Goal: Task Accomplishment & Management: Complete application form

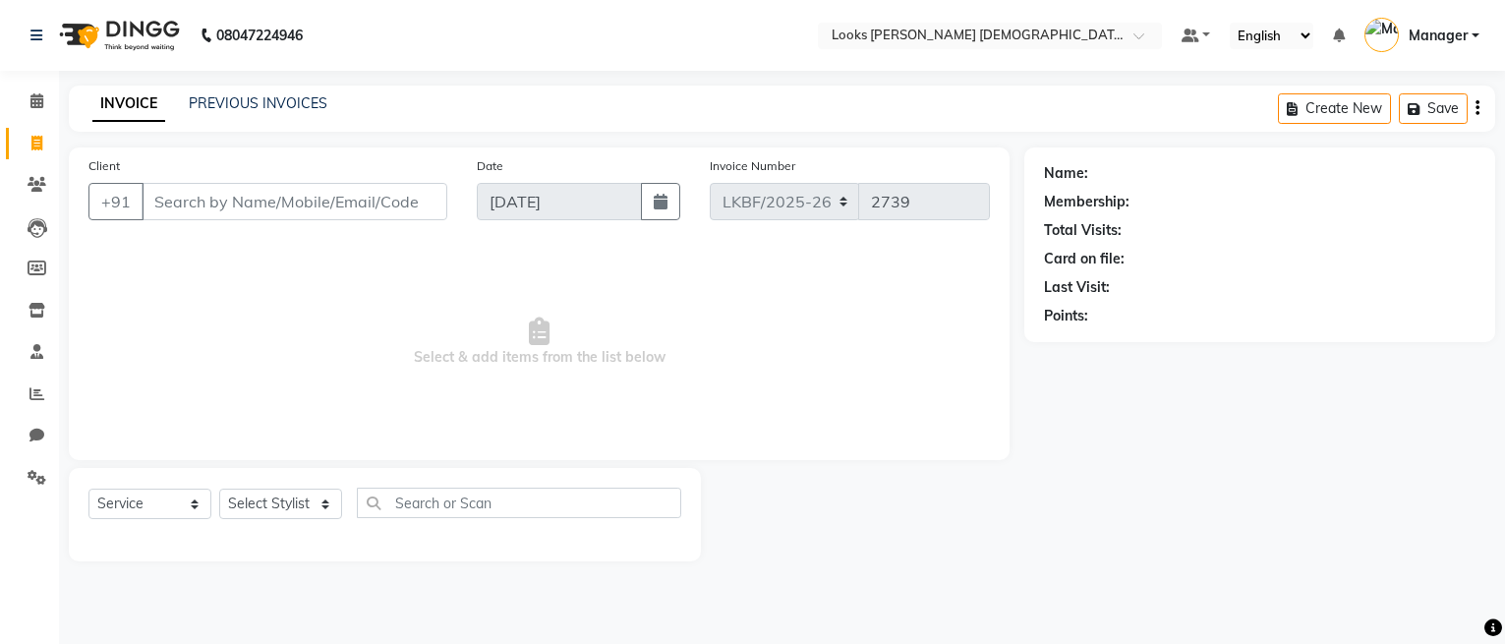
select select "service"
click at [327, 189] on input "Client" at bounding box center [295, 201] width 306 height 37
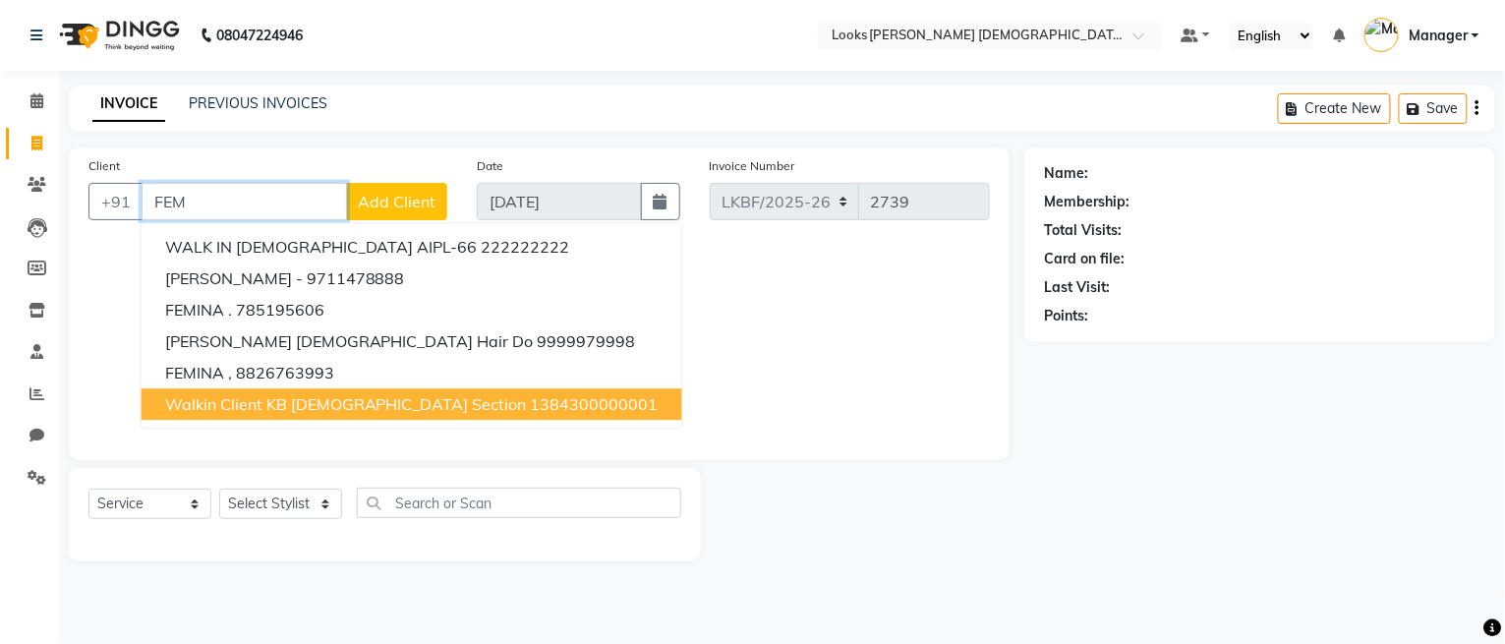
click at [314, 410] on span "Walkin Client KB [DEMOGRAPHIC_DATA] Section" at bounding box center [346, 404] width 362 height 20
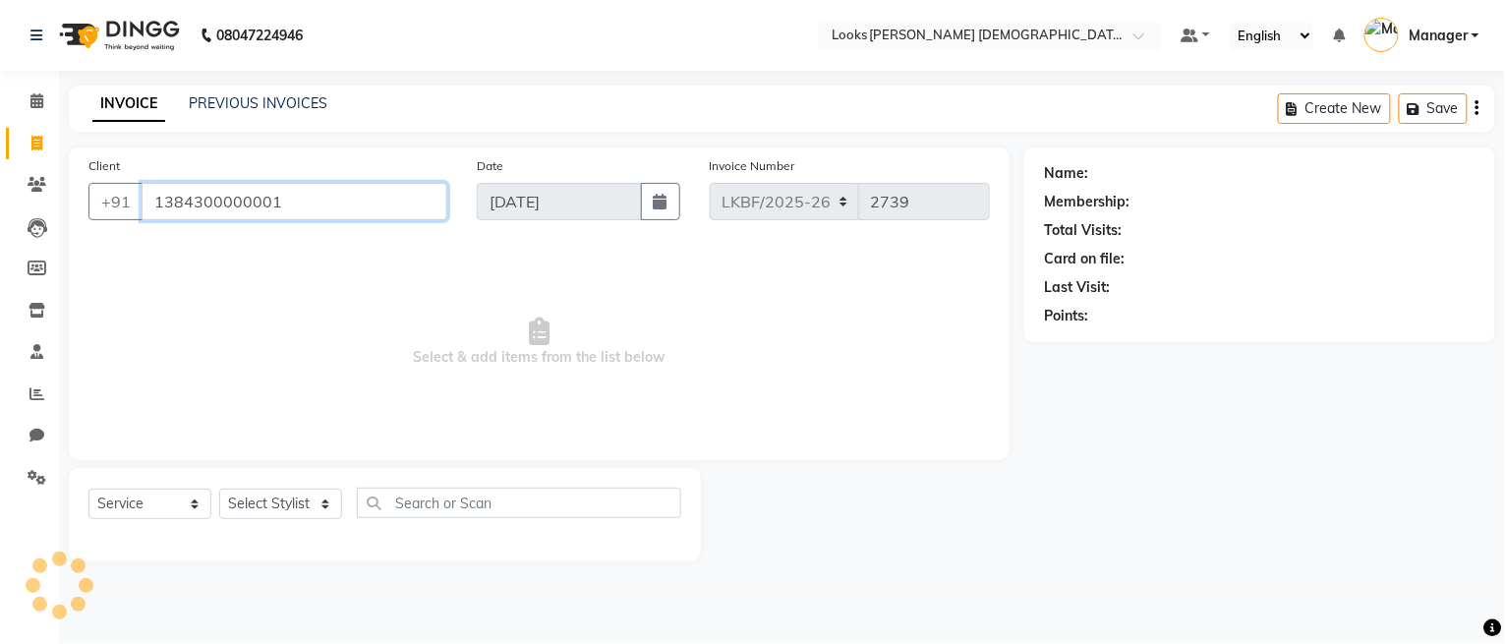
type input "1384300000001"
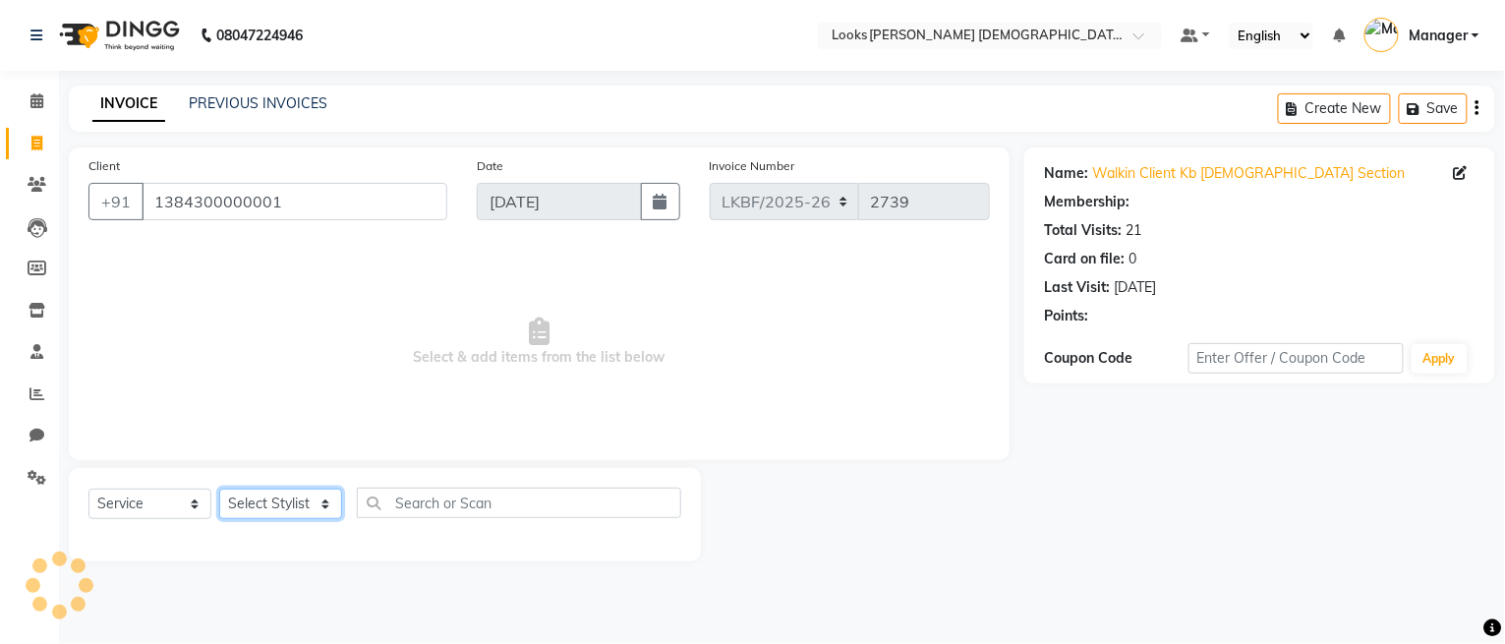
select select "1: Object"
click at [306, 508] on select "Select Stylist Aena [PERSON_NAME] Amit_Pdct [PERSON_NAME] [PERSON_NAME] Counter…" at bounding box center [280, 504] width 123 height 30
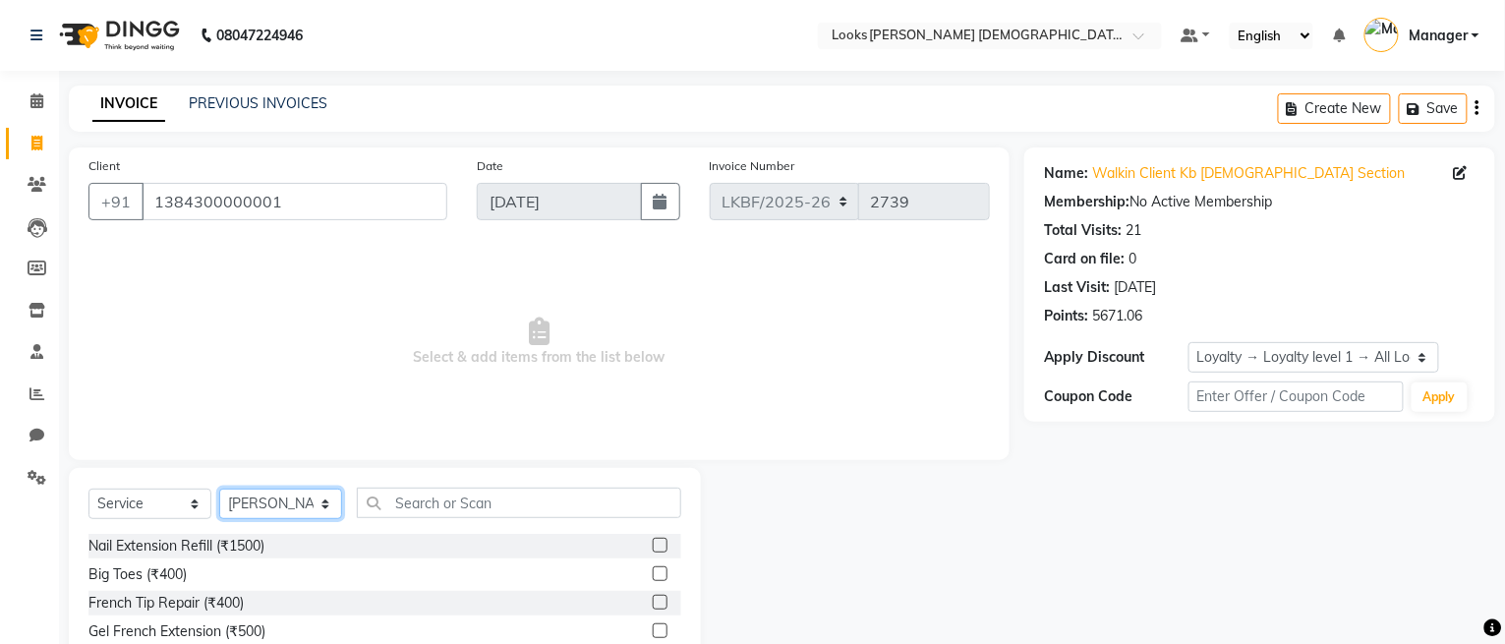
click at [306, 507] on select "Select Stylist Aena [PERSON_NAME] Amit_Pdct [PERSON_NAME] [PERSON_NAME] Counter…" at bounding box center [280, 504] width 123 height 30
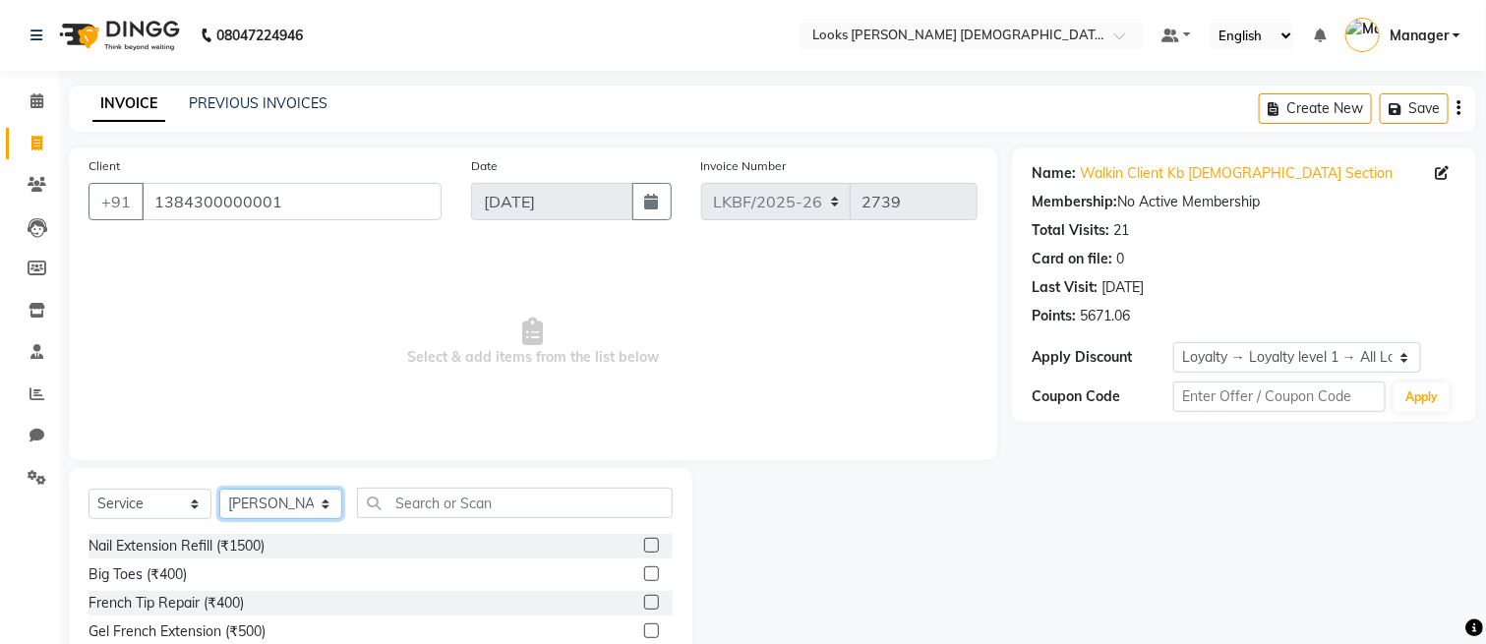
click at [306, 507] on select "Select Stylist Aena [PERSON_NAME] Amit_Pdct [PERSON_NAME] [PERSON_NAME] Counter…" at bounding box center [280, 504] width 123 height 30
select select "87730"
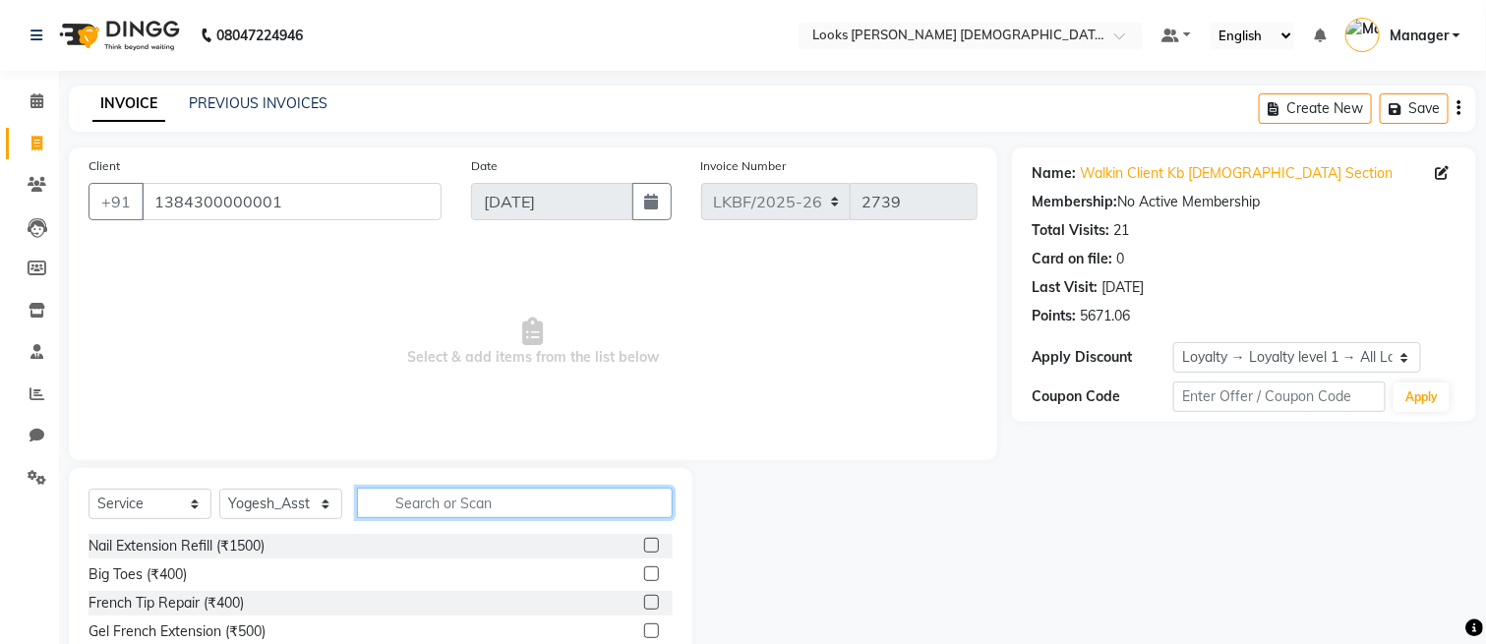
click at [496, 499] on input "text" at bounding box center [515, 503] width 316 height 30
type input "WASH"
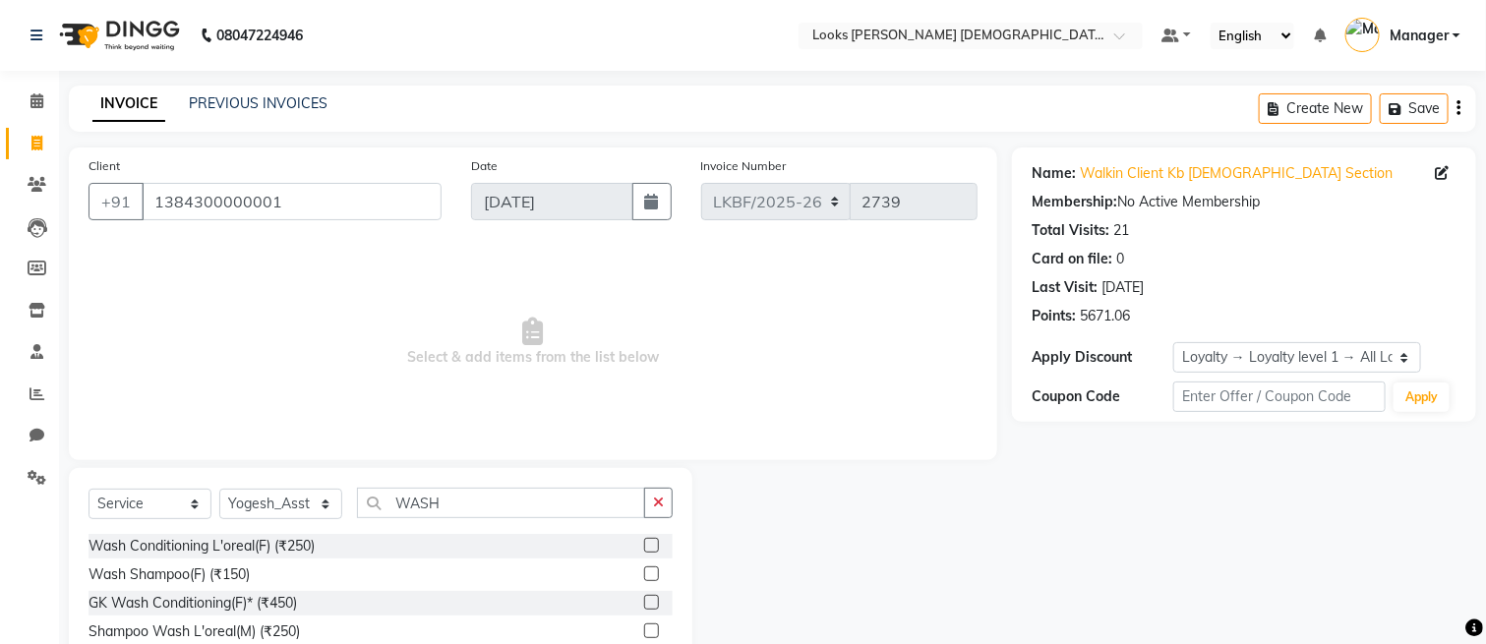
click at [650, 600] on label at bounding box center [651, 602] width 15 height 15
click at [650, 600] on input "checkbox" at bounding box center [650, 603] width 13 height 13
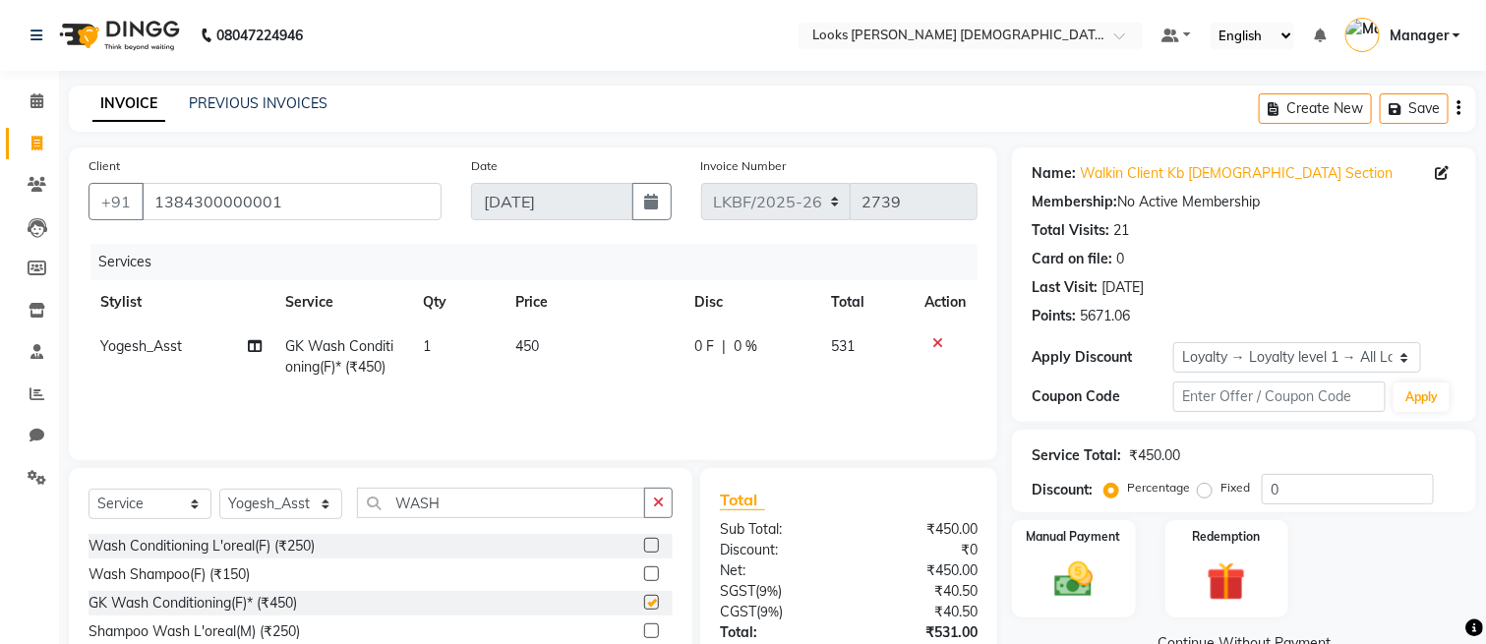
checkbox input "false"
click at [302, 490] on select "Select Stylist Aena [PERSON_NAME] Amit_Pdct [PERSON_NAME] [PERSON_NAME] Counter…" at bounding box center [280, 504] width 123 height 30
select select "87718"
drag, startPoint x: 451, startPoint y: 513, endPoint x: 463, endPoint y: 512, distance: 11.8
click at [451, 513] on input "WASH" at bounding box center [501, 503] width 288 height 30
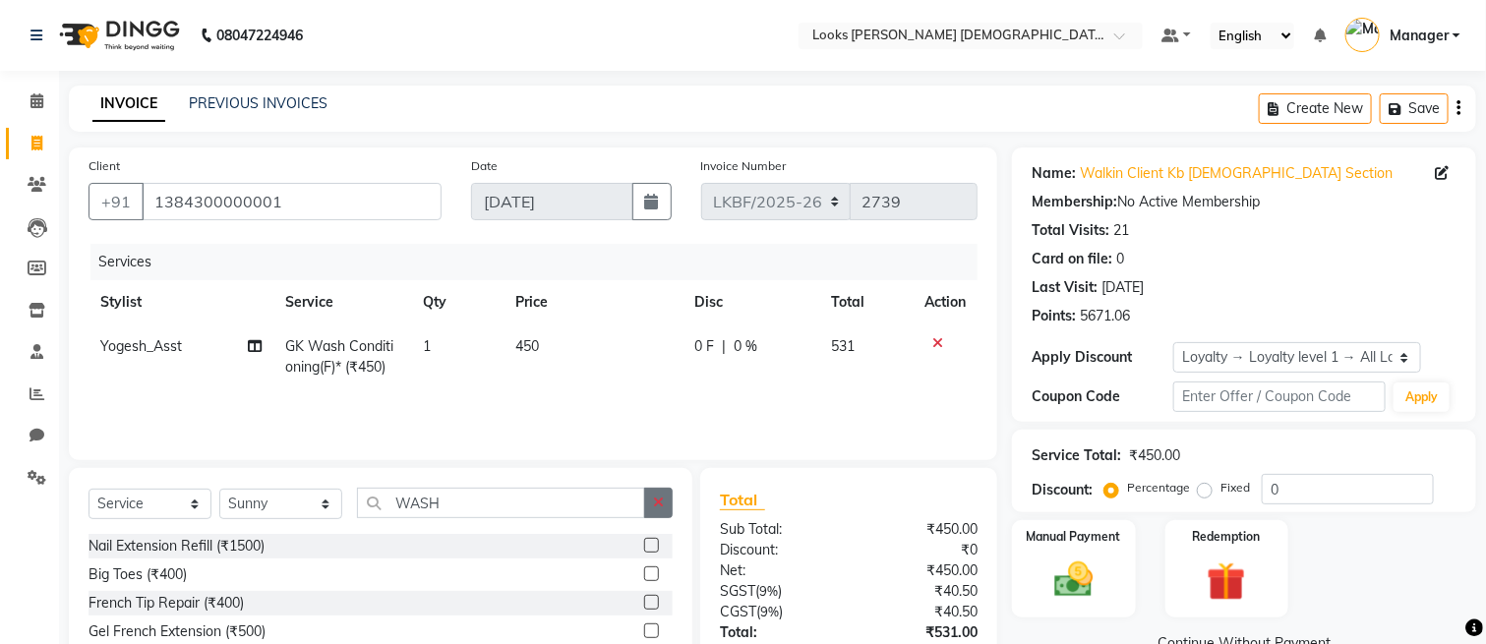
click at [650, 508] on button "button" at bounding box center [658, 503] width 29 height 30
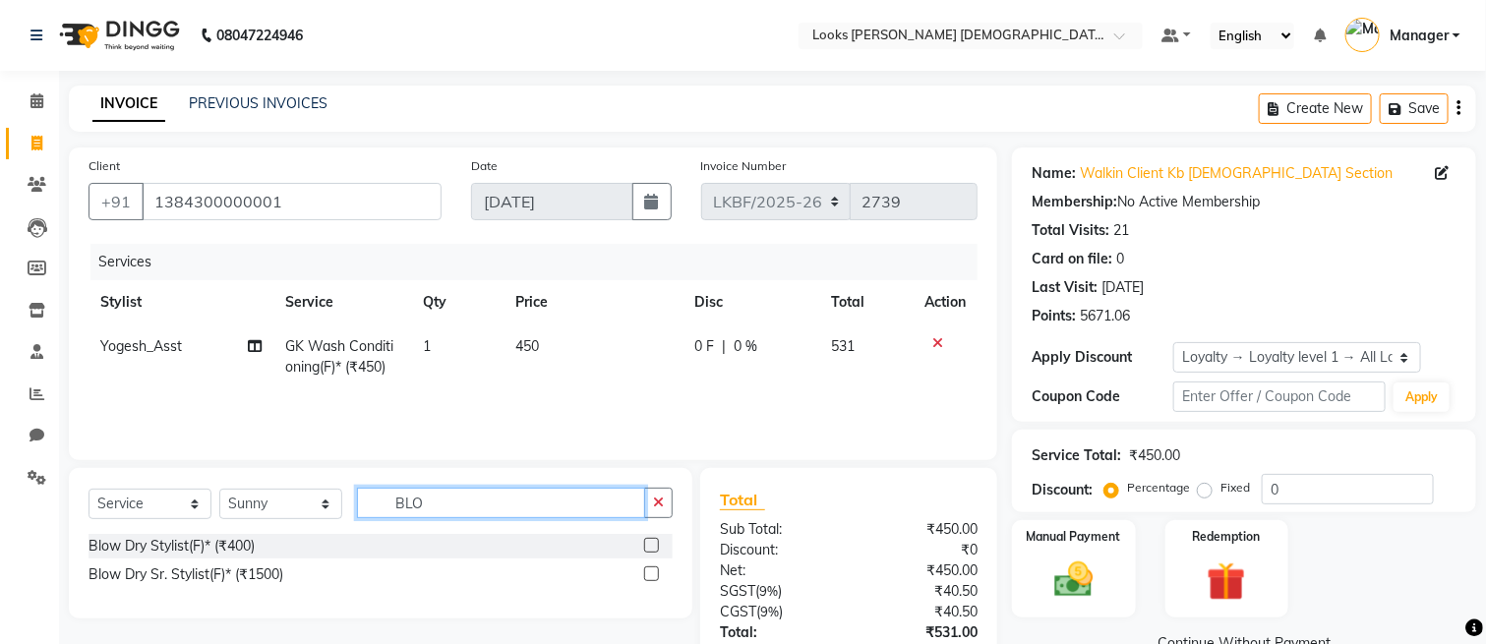
type input "BLO"
click at [652, 542] on label at bounding box center [651, 545] width 15 height 15
click at [652, 542] on input "checkbox" at bounding box center [650, 546] width 13 height 13
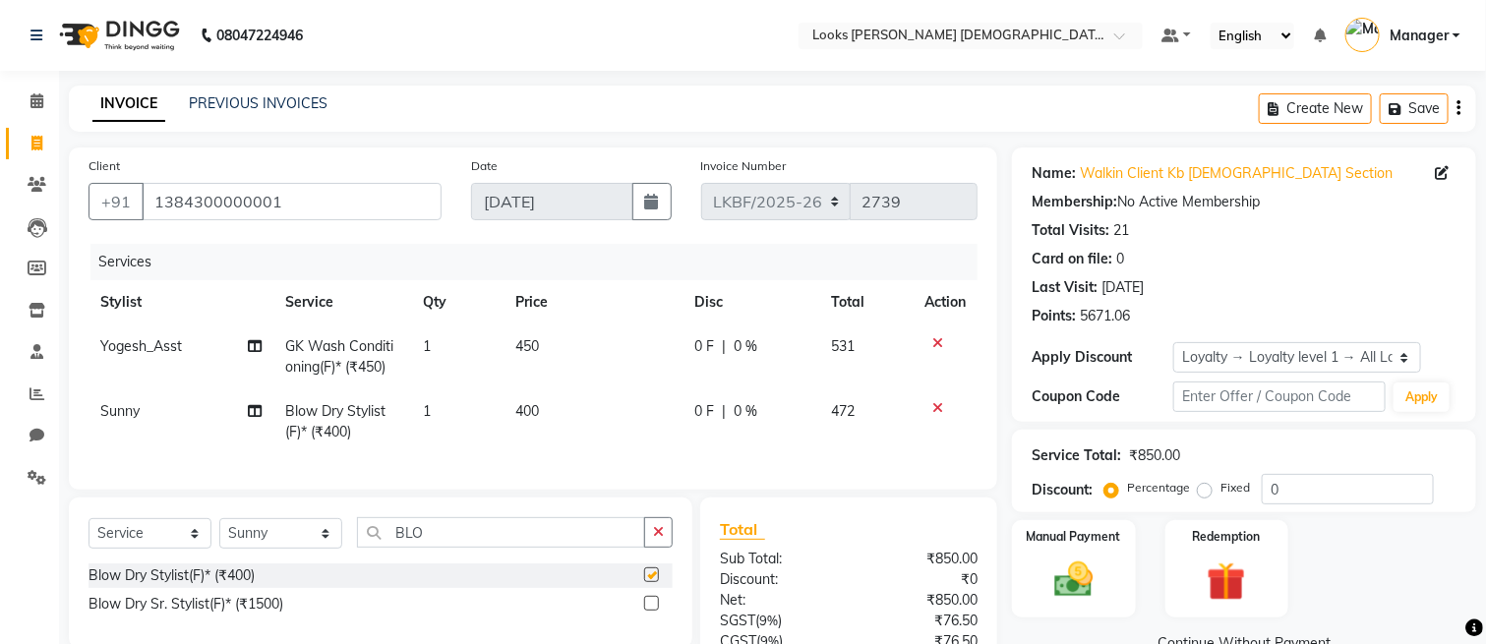
click at [579, 415] on td "400" at bounding box center [592, 421] width 179 height 65
checkbox input "false"
select select "87718"
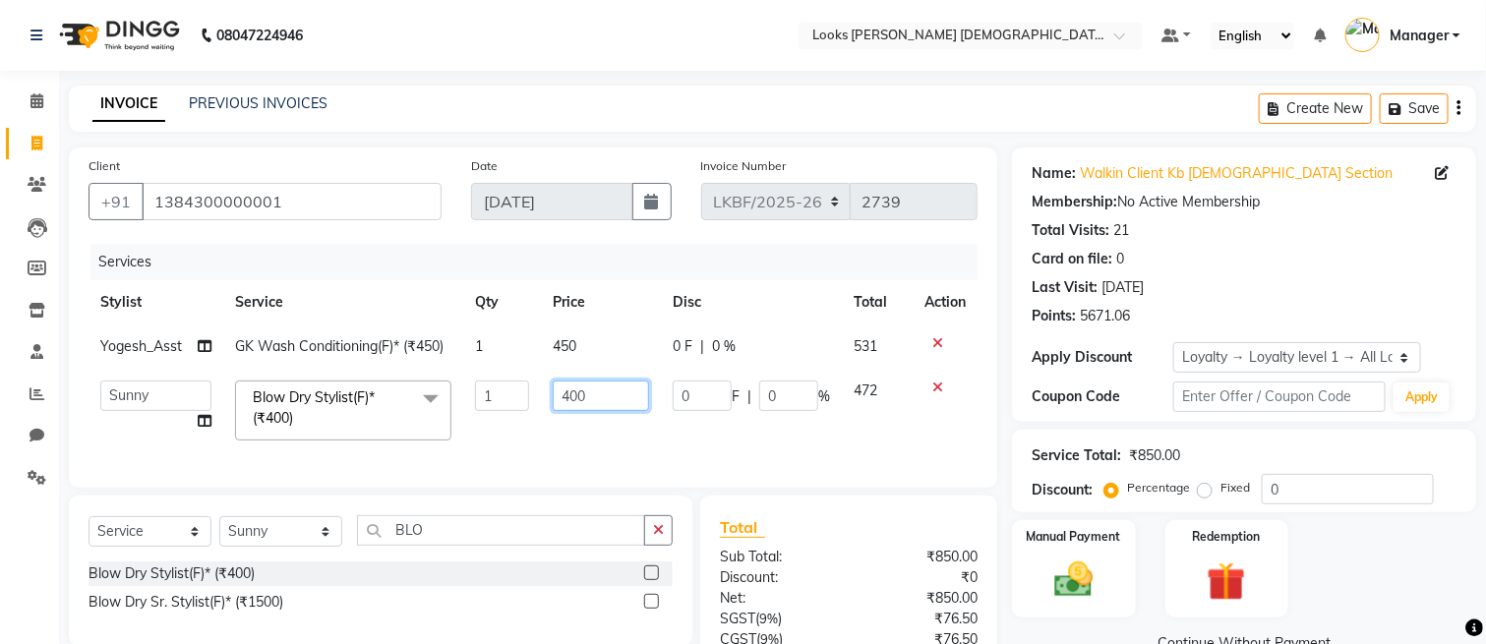
drag, startPoint x: 608, startPoint y: 387, endPoint x: 504, endPoint y: 389, distance: 103.2
click at [505, 389] on tr "Aena [PERSON_NAME] Amit_Pdct [PERSON_NAME] [PERSON_NAME] Counter_Sales [PERSON_…" at bounding box center [532, 411] width 889 height 84
type input "600"
click at [568, 416] on td "600" at bounding box center [601, 411] width 120 height 84
select select "87718"
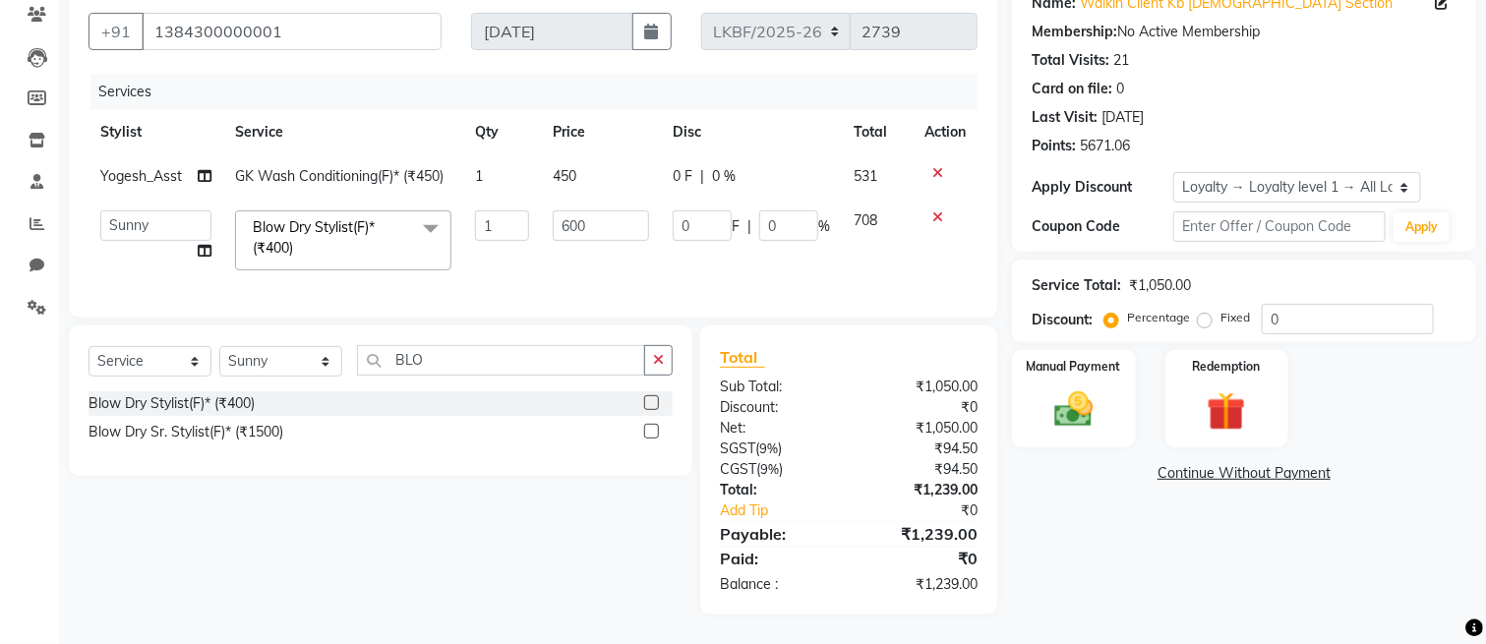
scroll to position [189, 0]
drag, startPoint x: 1088, startPoint y: 390, endPoint x: 1124, endPoint y: 431, distance: 53.6
click at [1089, 391] on img at bounding box center [1073, 409] width 63 height 44
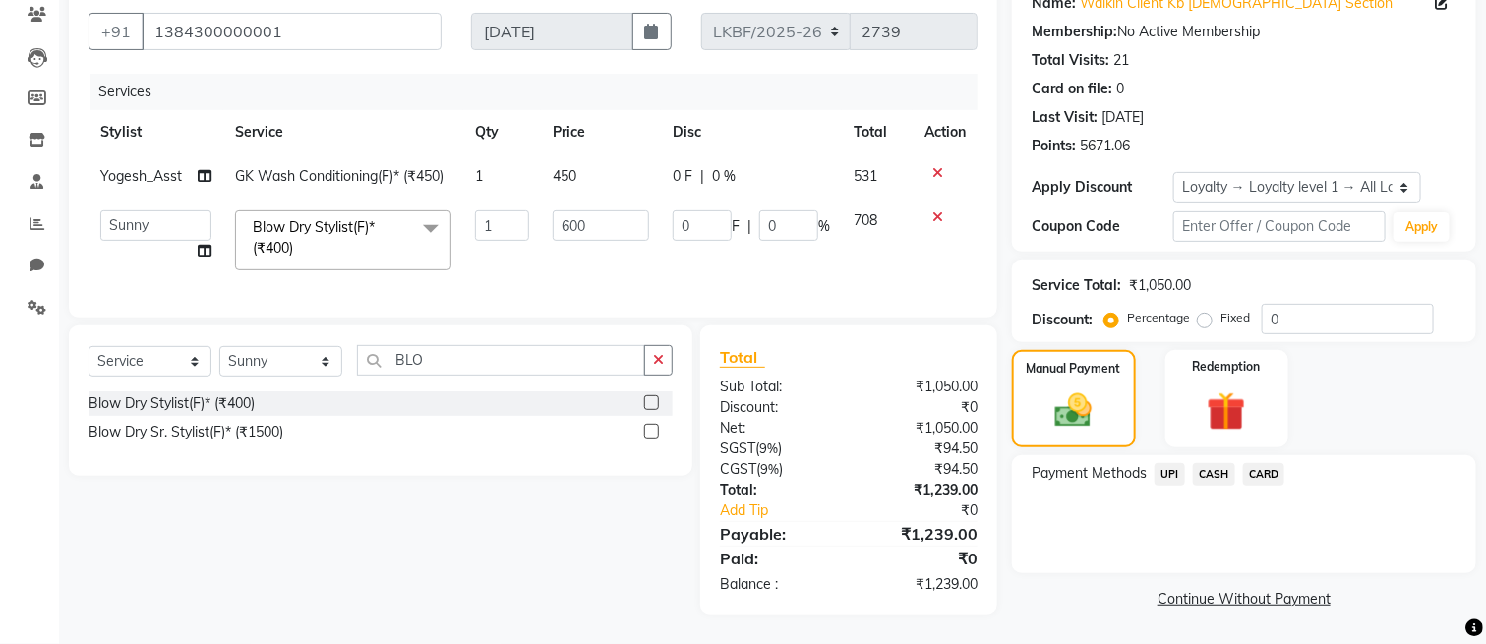
click at [1174, 463] on span "UPI" at bounding box center [1169, 474] width 30 height 23
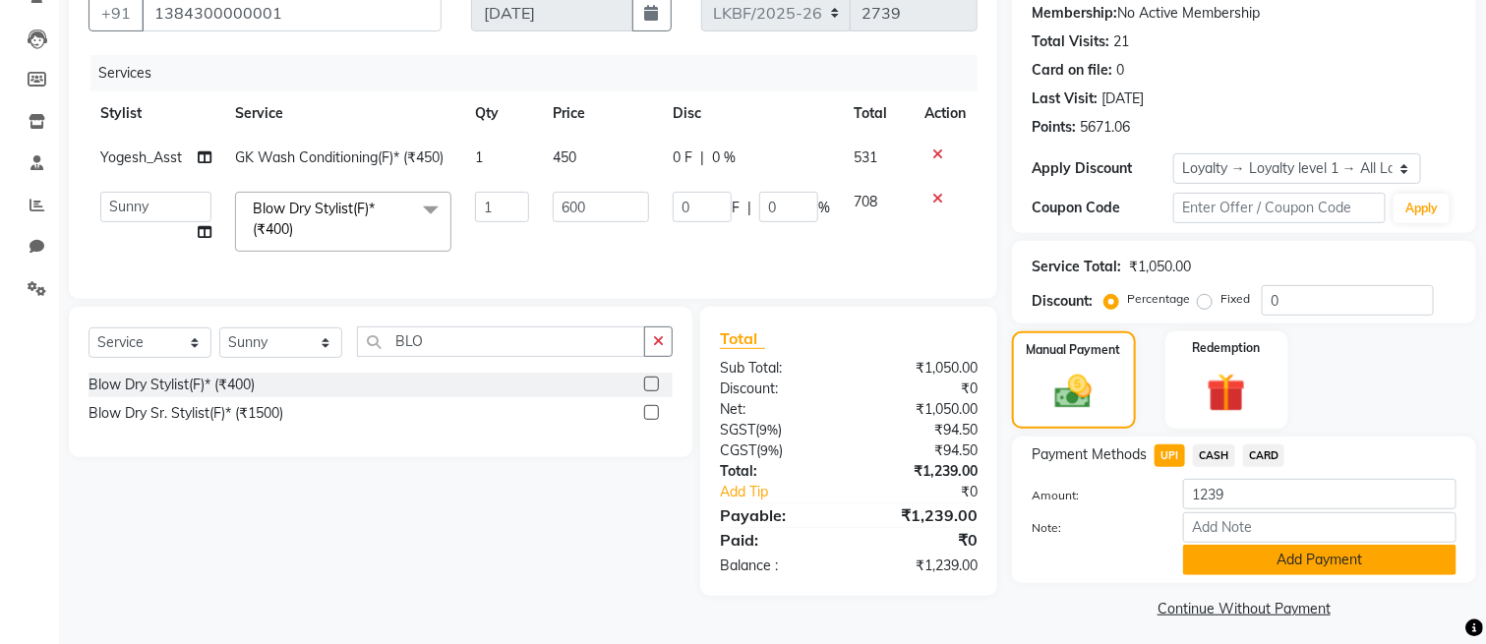
click at [1239, 554] on button "Add Payment" at bounding box center [1319, 560] width 273 height 30
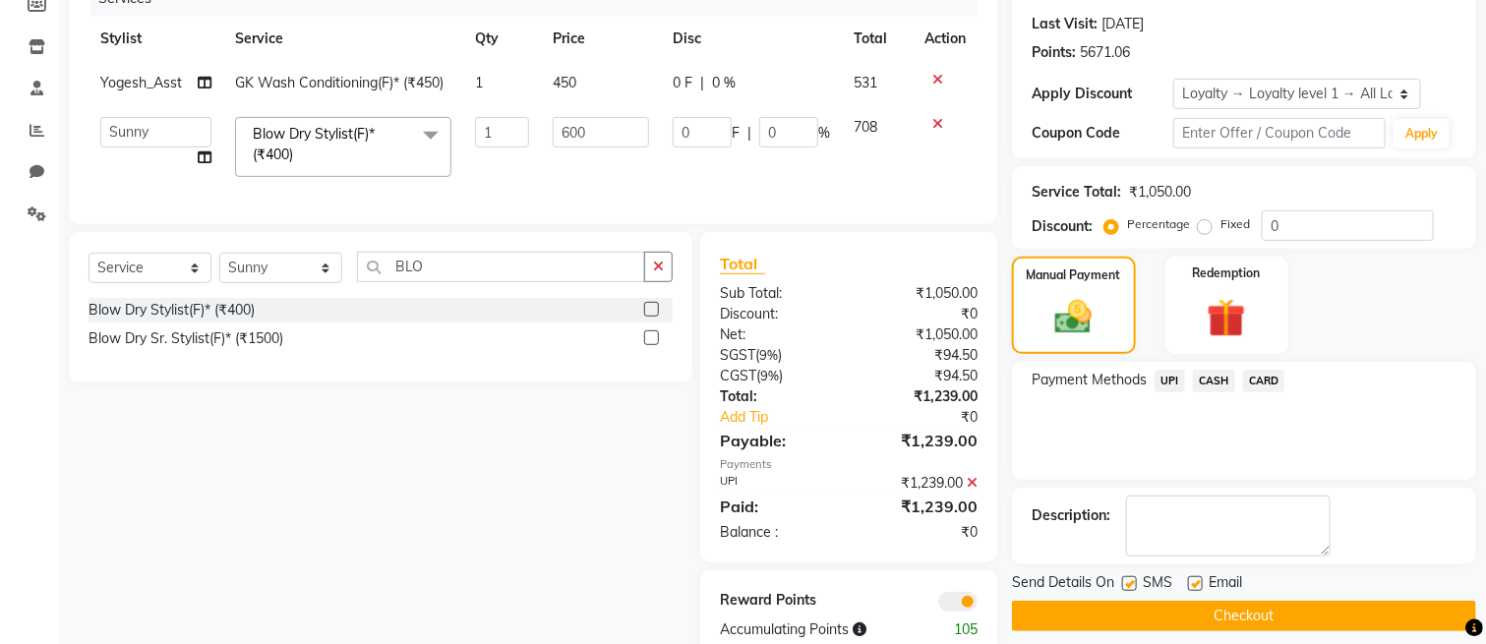
scroll to position [327, 0]
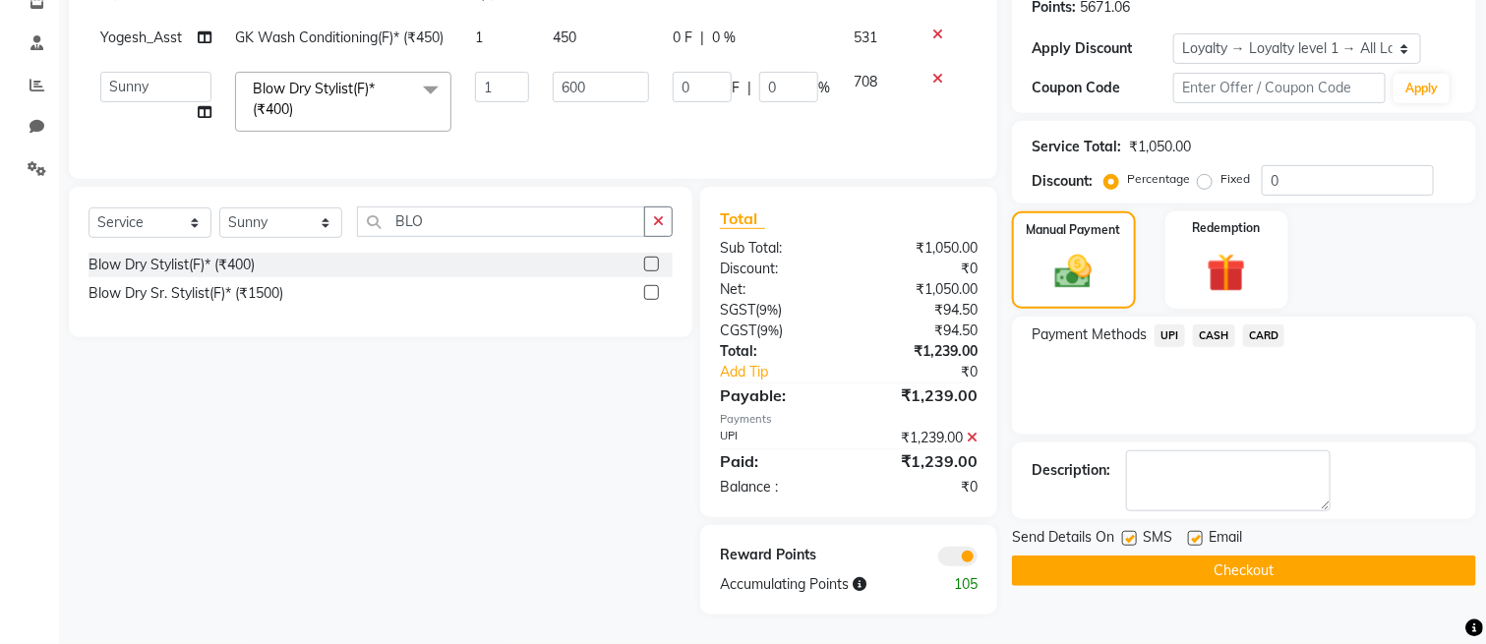
click at [1138, 558] on button "Checkout" at bounding box center [1244, 570] width 464 height 30
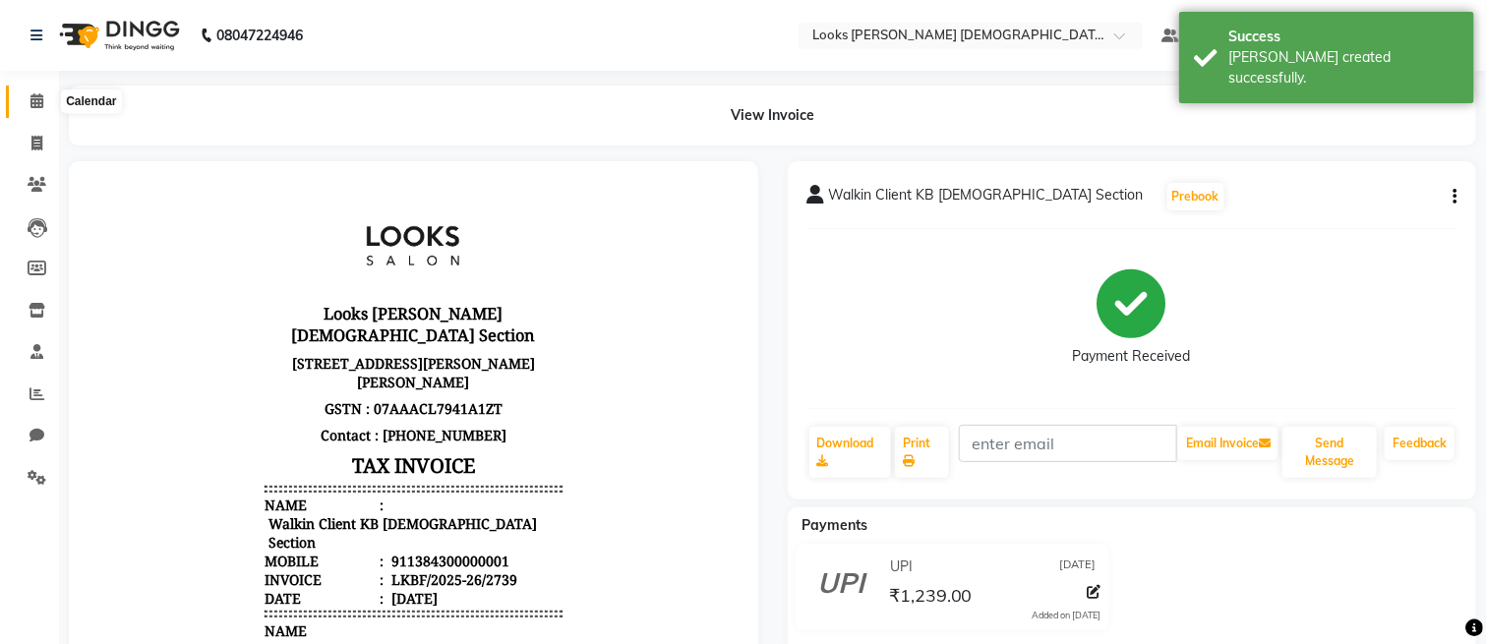
click at [33, 103] on icon at bounding box center [36, 100] width 13 height 15
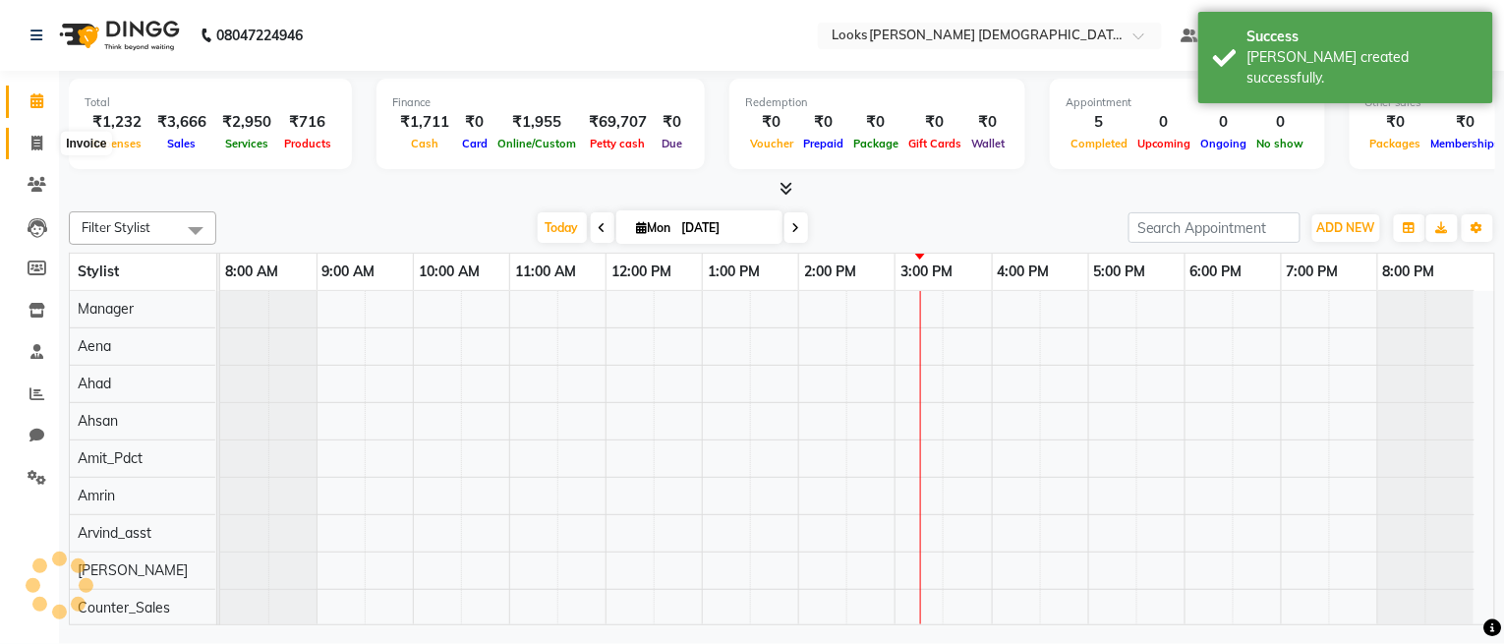
click at [38, 139] on icon at bounding box center [36, 143] width 11 height 15
select select "service"
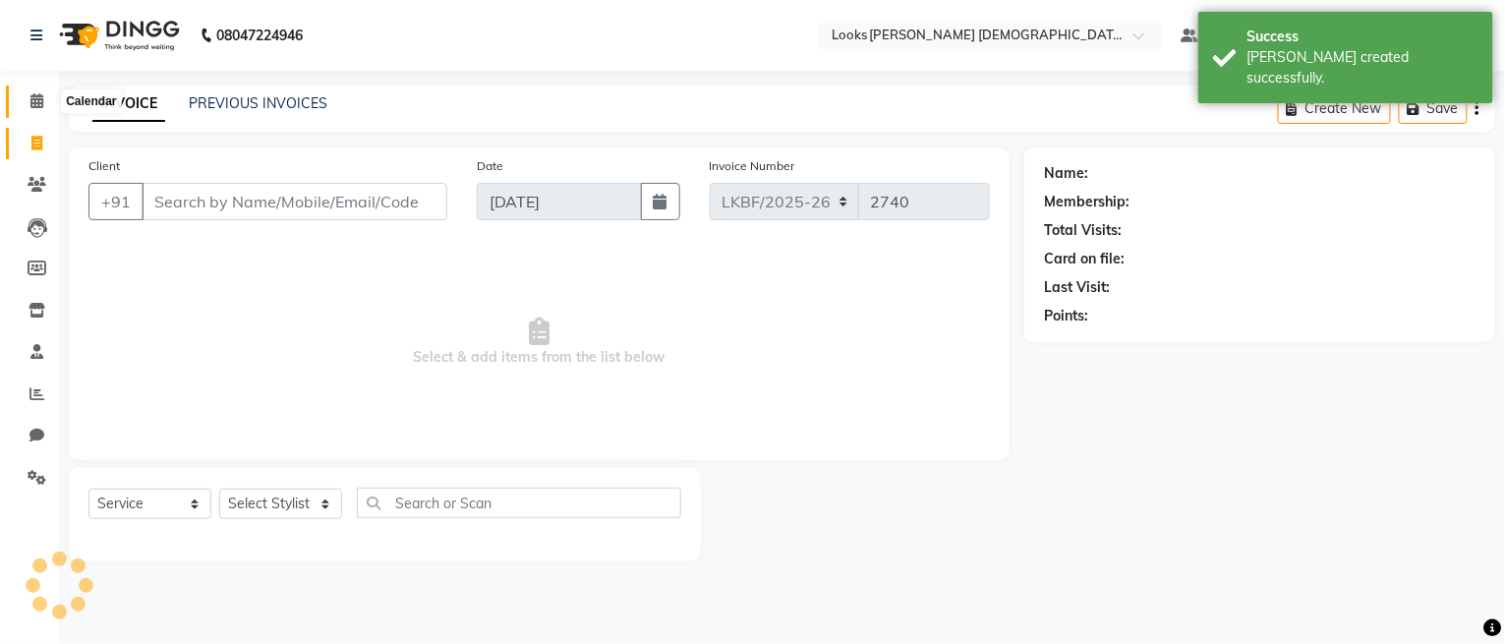
click at [41, 98] on icon at bounding box center [36, 100] width 13 height 15
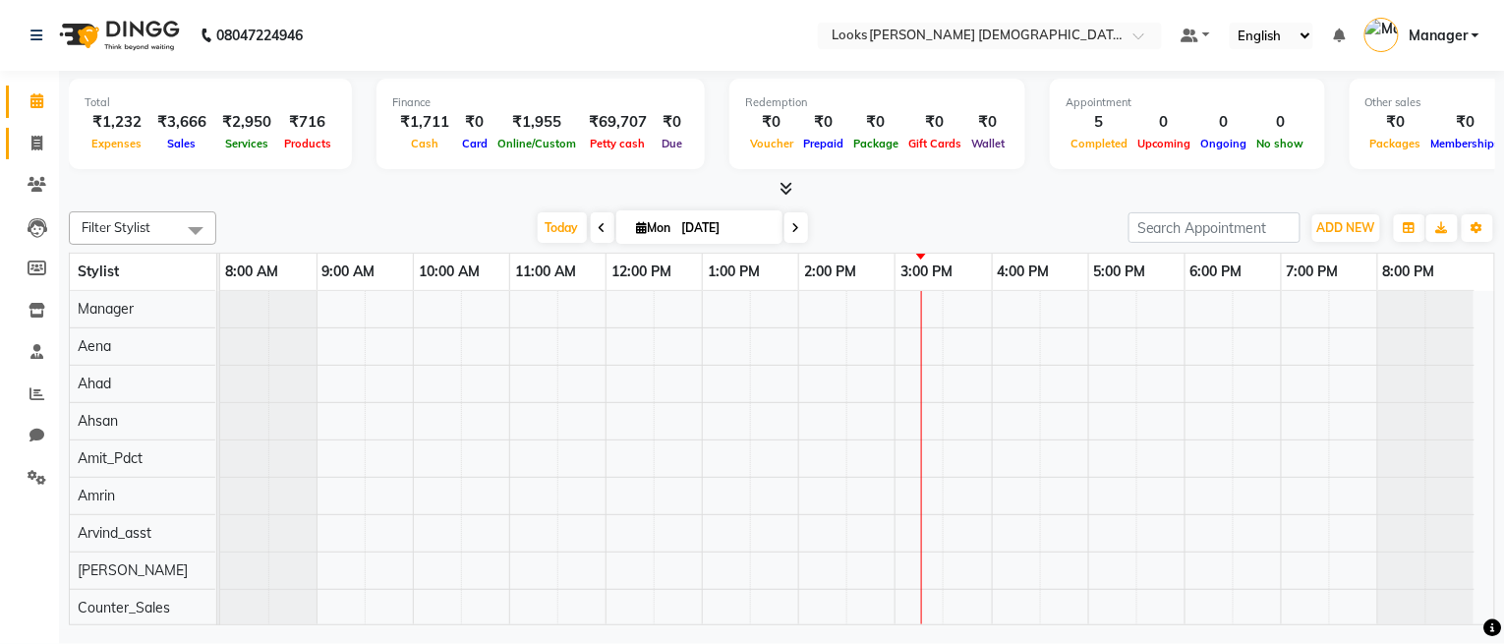
click at [16, 150] on link "Invoice" at bounding box center [29, 144] width 47 height 32
select select "service"
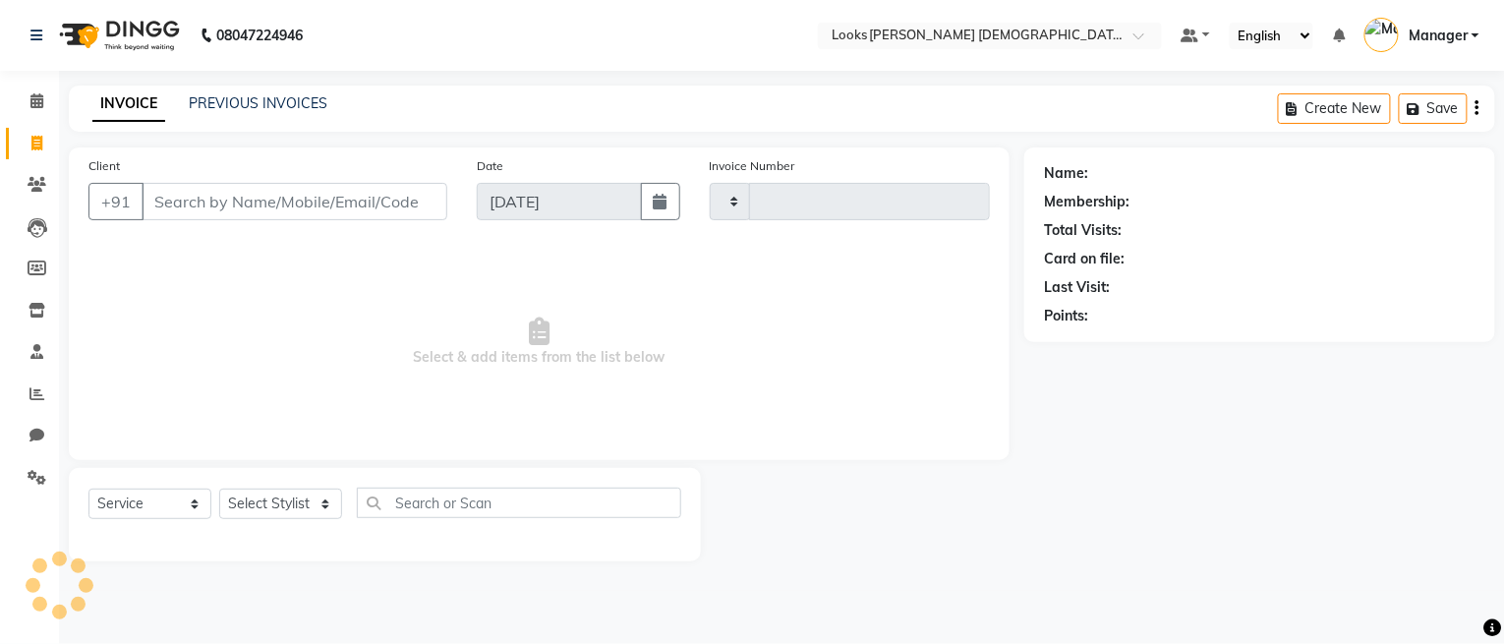
type input "2740"
select select "8706"
click at [270, 498] on select "Select Stylist Aena [PERSON_NAME] Amit_Pdct [PERSON_NAME] [PERSON_NAME] Counter…" at bounding box center [280, 504] width 123 height 30
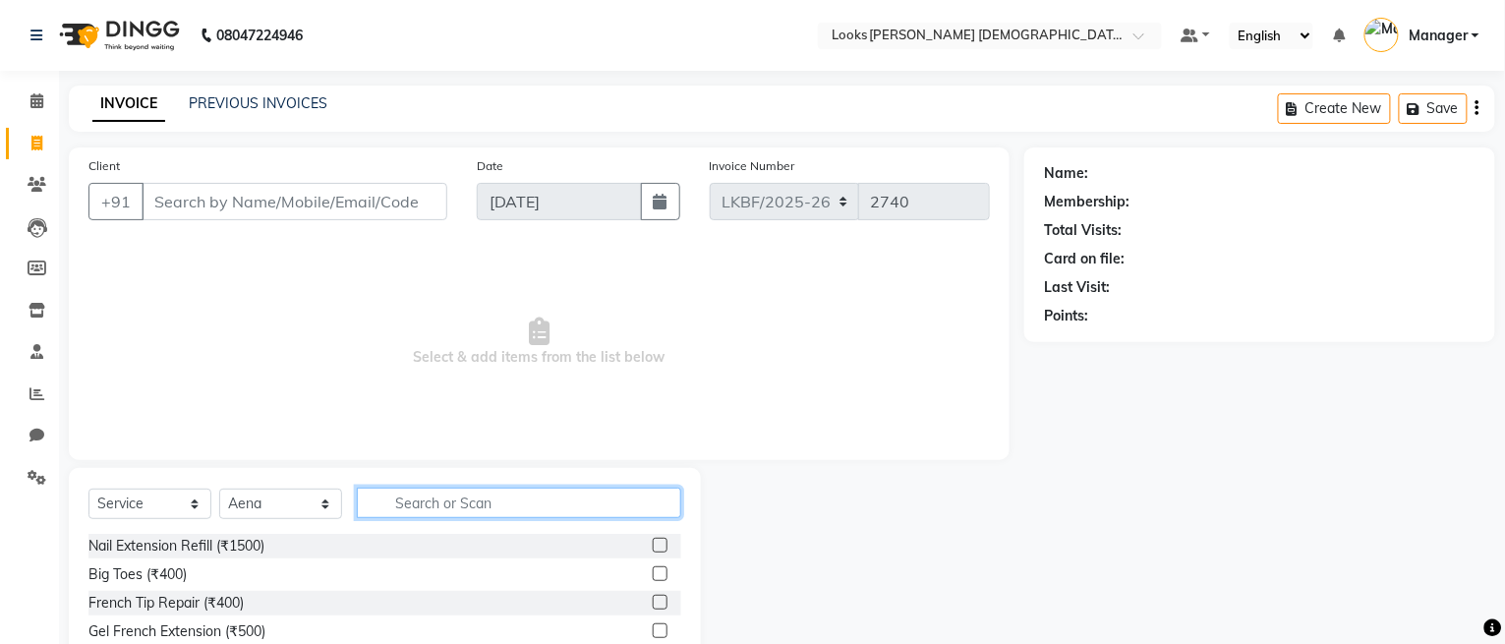
click at [413, 496] on input "text" at bounding box center [519, 503] width 324 height 30
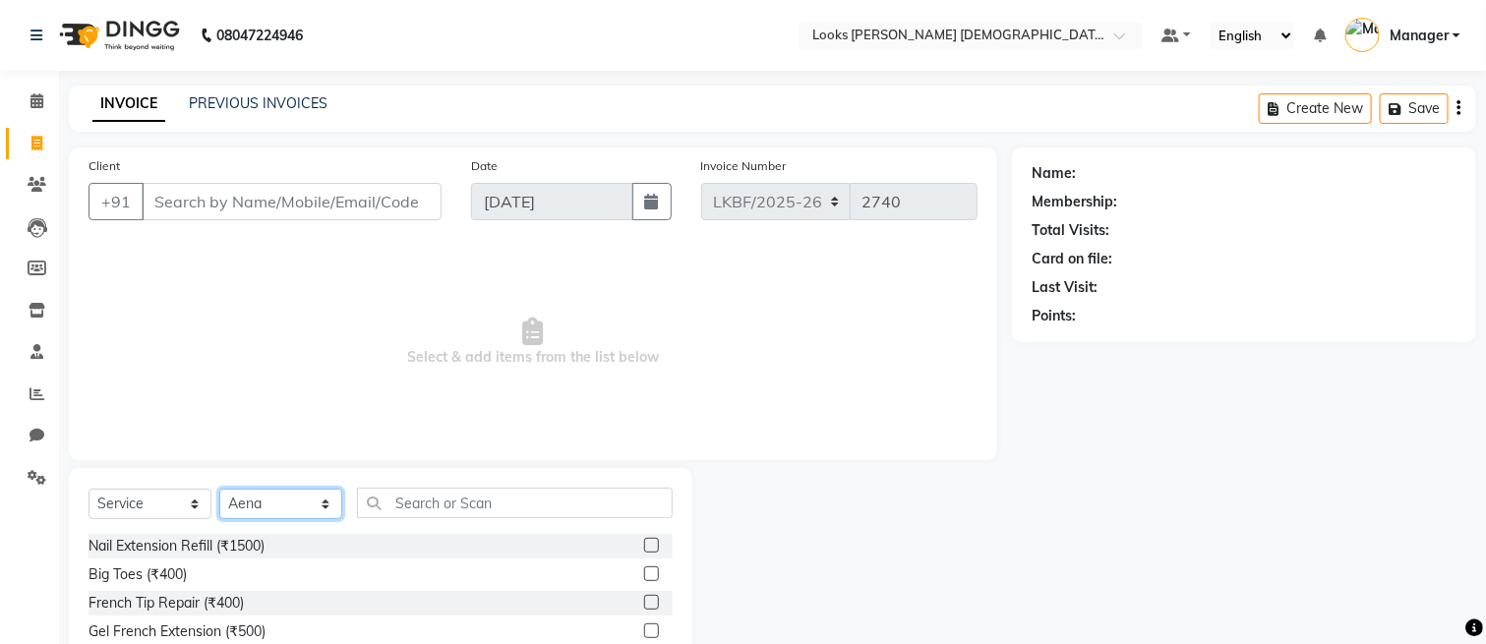
click at [270, 498] on select "Select Stylist Aena [PERSON_NAME] Amit_Pdct [PERSON_NAME] [PERSON_NAME] Counter…" at bounding box center [280, 504] width 123 height 30
select select "87723"
click at [219, 490] on select "Select Stylist Aena [PERSON_NAME] Amit_Pdct [PERSON_NAME] [PERSON_NAME] Counter…" at bounding box center [280, 504] width 123 height 30
click at [290, 205] on input "Client" at bounding box center [292, 201] width 300 height 37
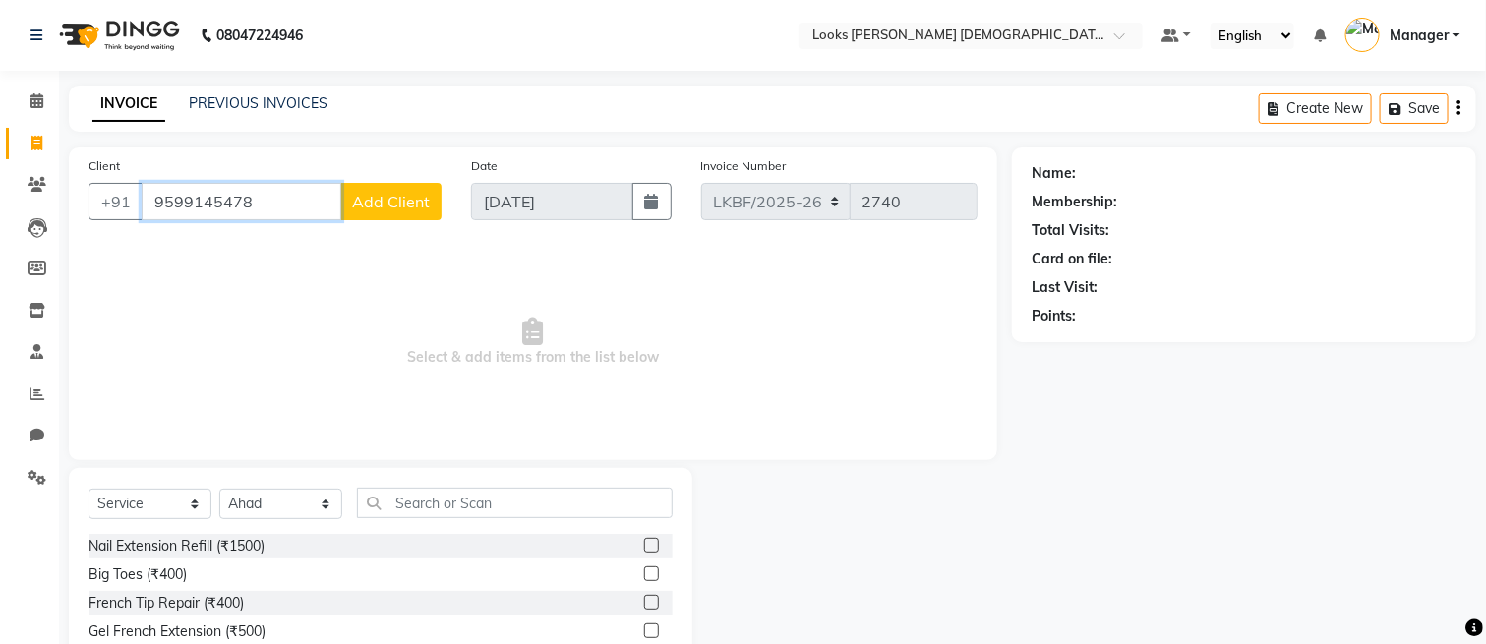
type input "9599145478"
click at [396, 197] on span "Add Client" at bounding box center [391, 202] width 78 height 20
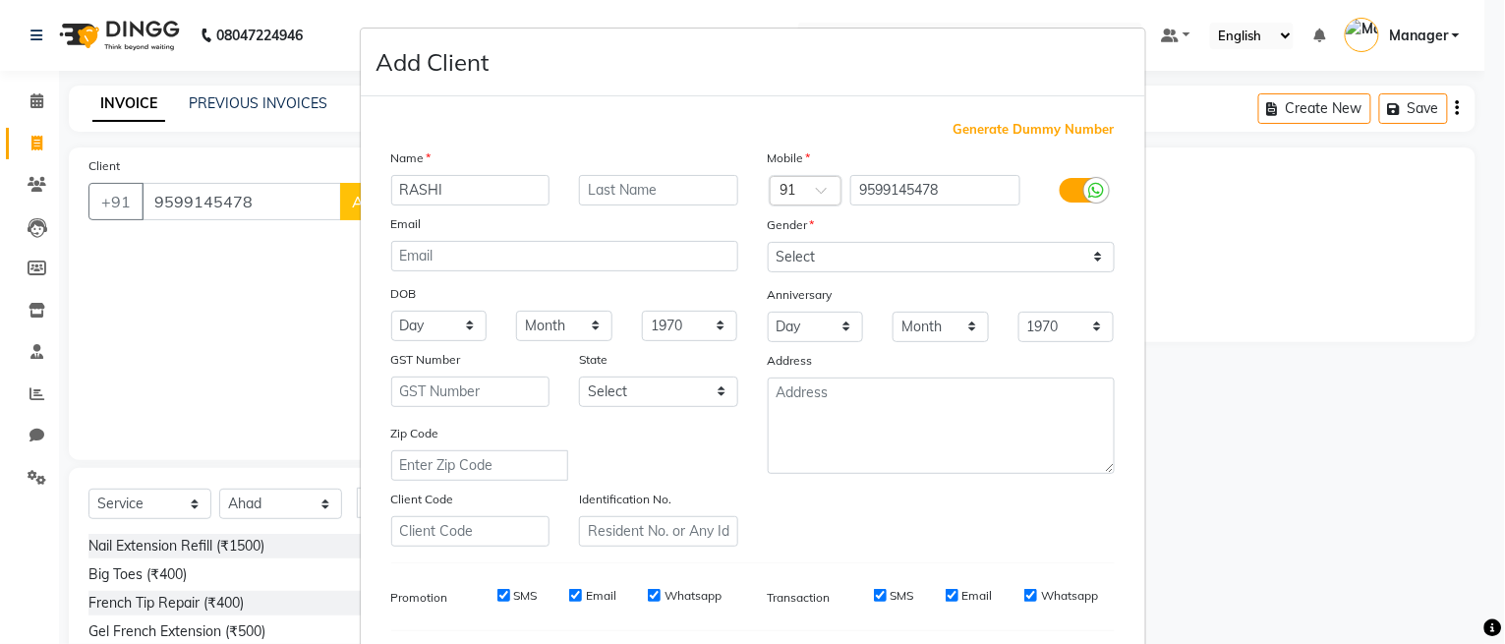
type input "RASHI"
type input "K"
click at [925, 248] on select "Select [DEMOGRAPHIC_DATA] [DEMOGRAPHIC_DATA] Other Prefer Not To Say" at bounding box center [941, 257] width 347 height 30
select select "[DEMOGRAPHIC_DATA]"
click at [768, 242] on select "Select [DEMOGRAPHIC_DATA] [DEMOGRAPHIC_DATA] Other Prefer Not To Say" at bounding box center [941, 257] width 347 height 30
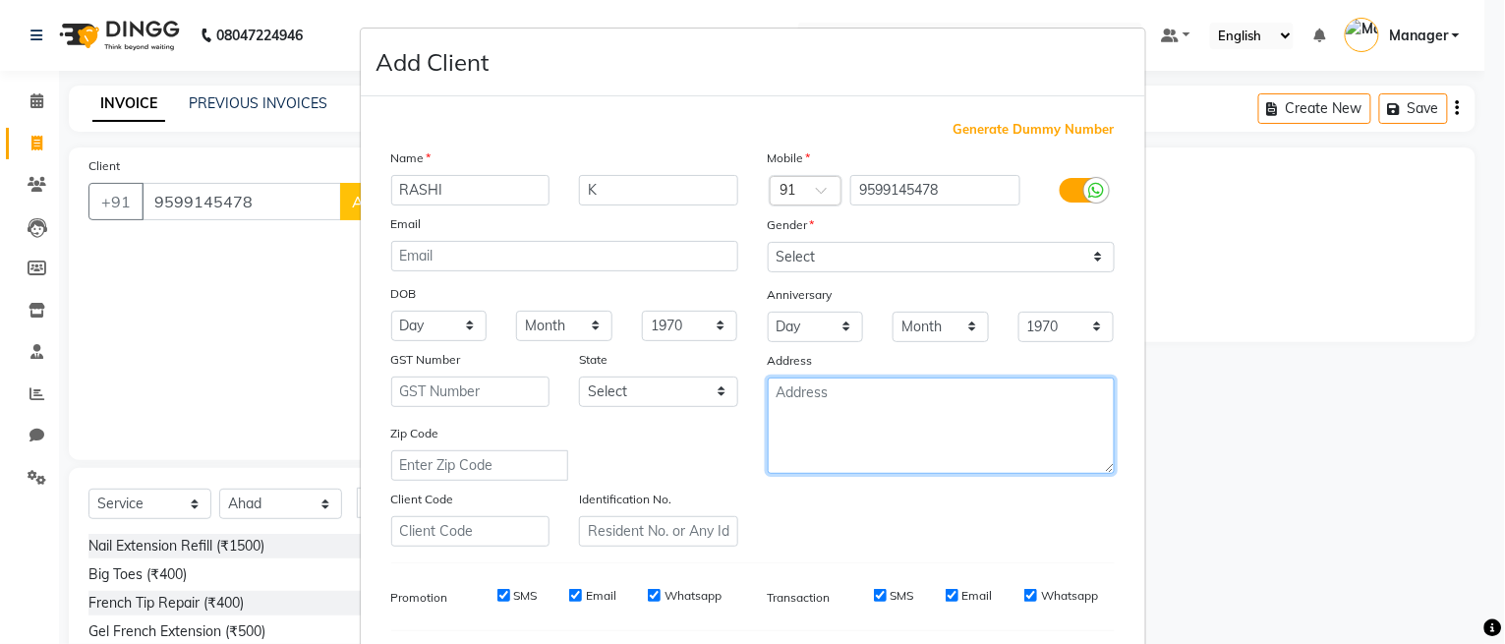
click at [917, 419] on textarea at bounding box center [941, 426] width 347 height 96
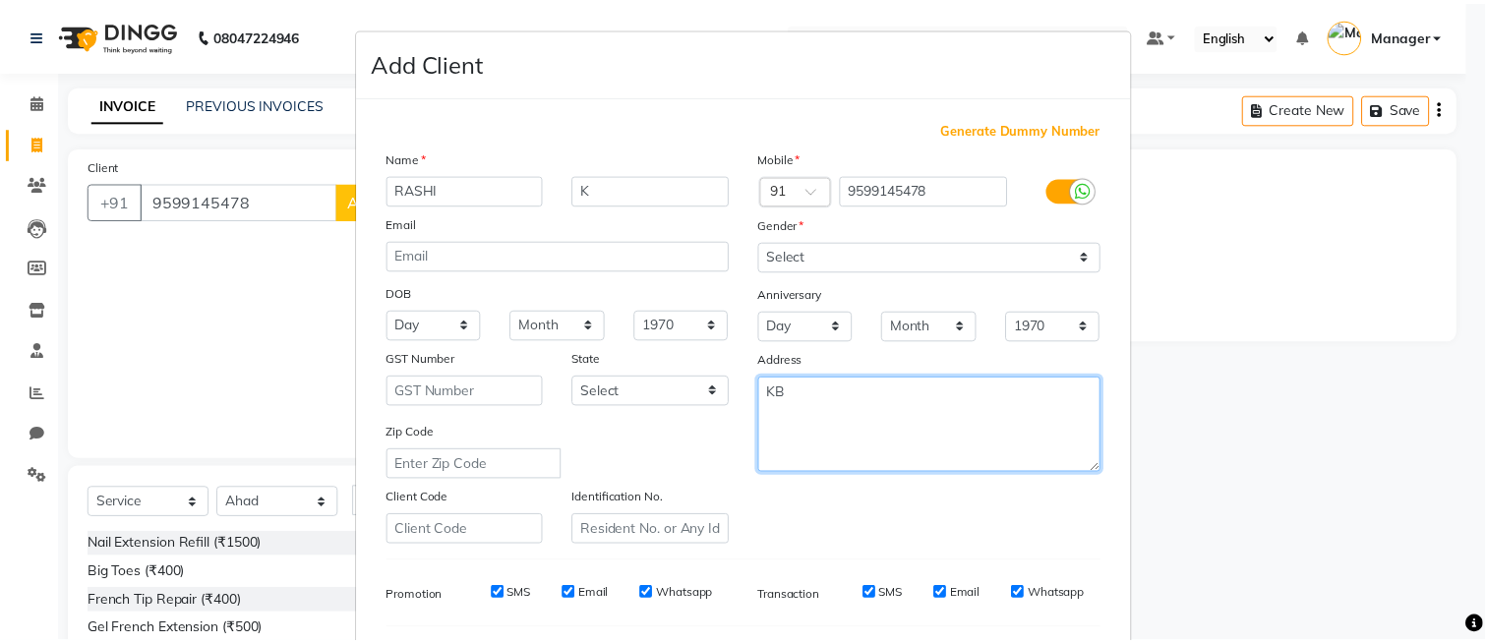
scroll to position [265, 0]
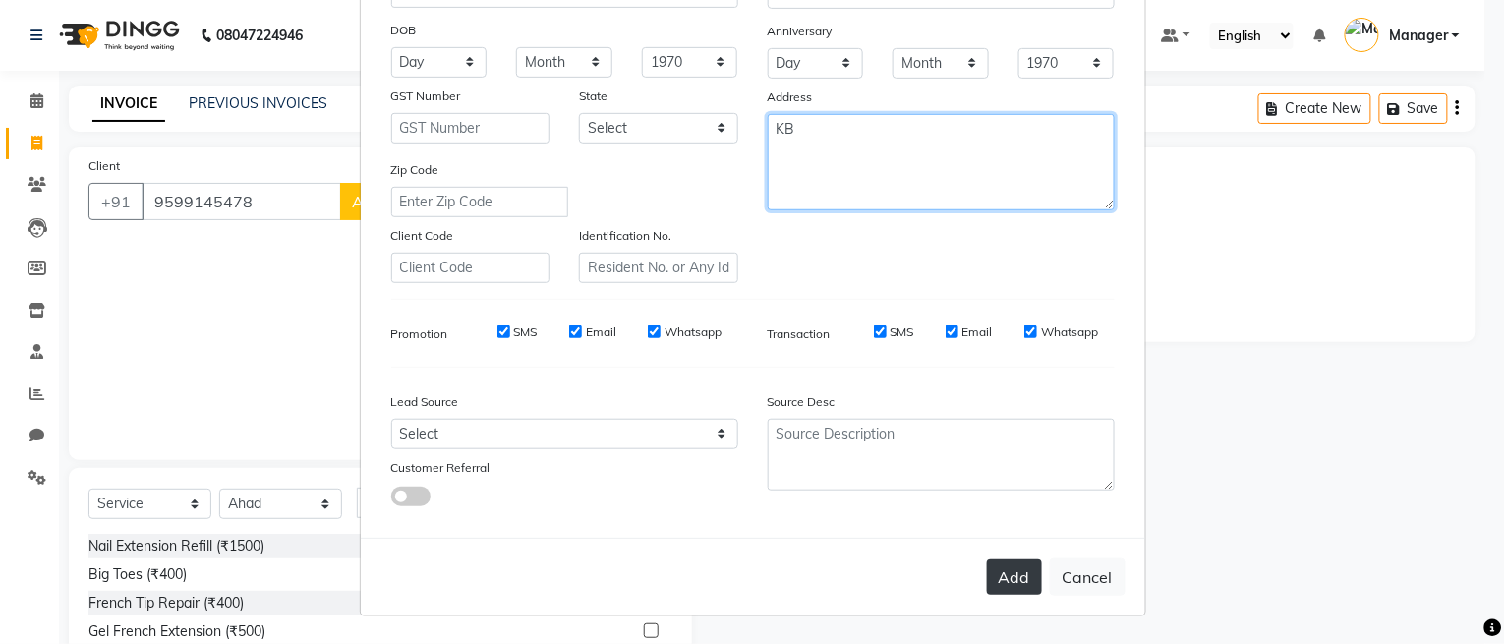
type textarea "KB"
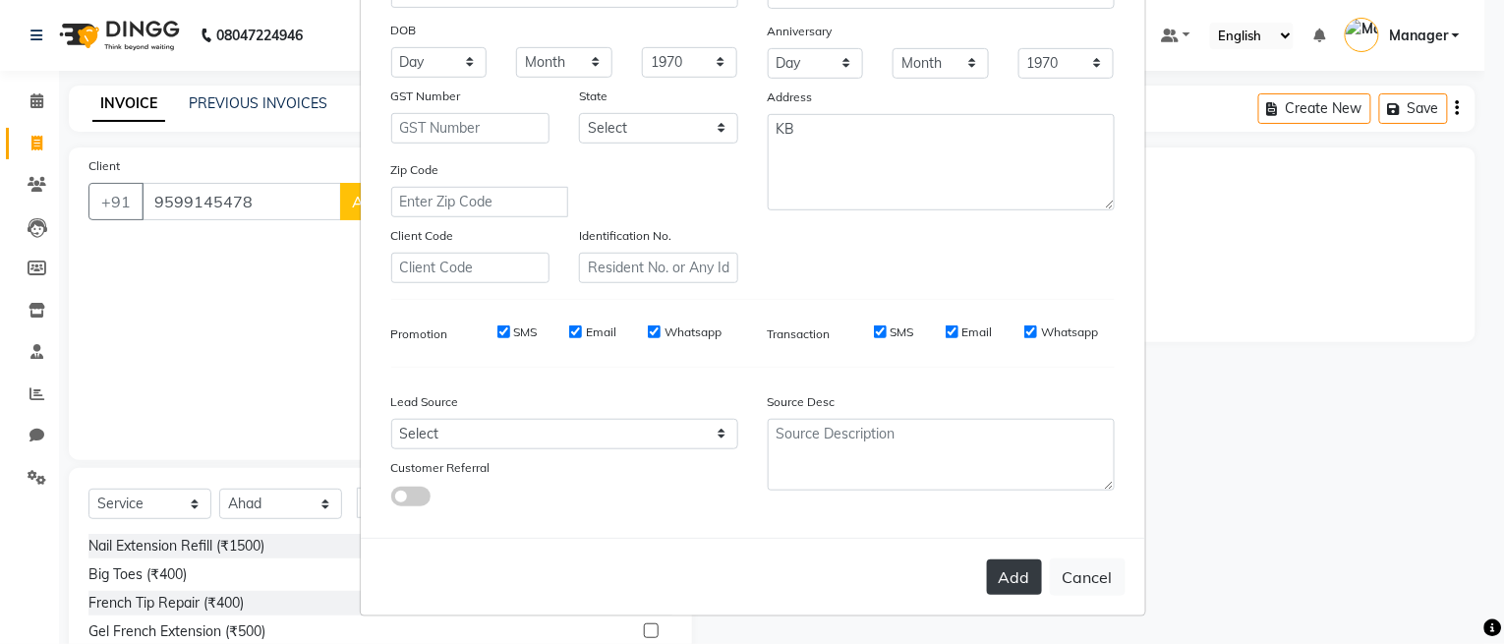
click at [992, 563] on button "Add" at bounding box center [1014, 576] width 55 height 35
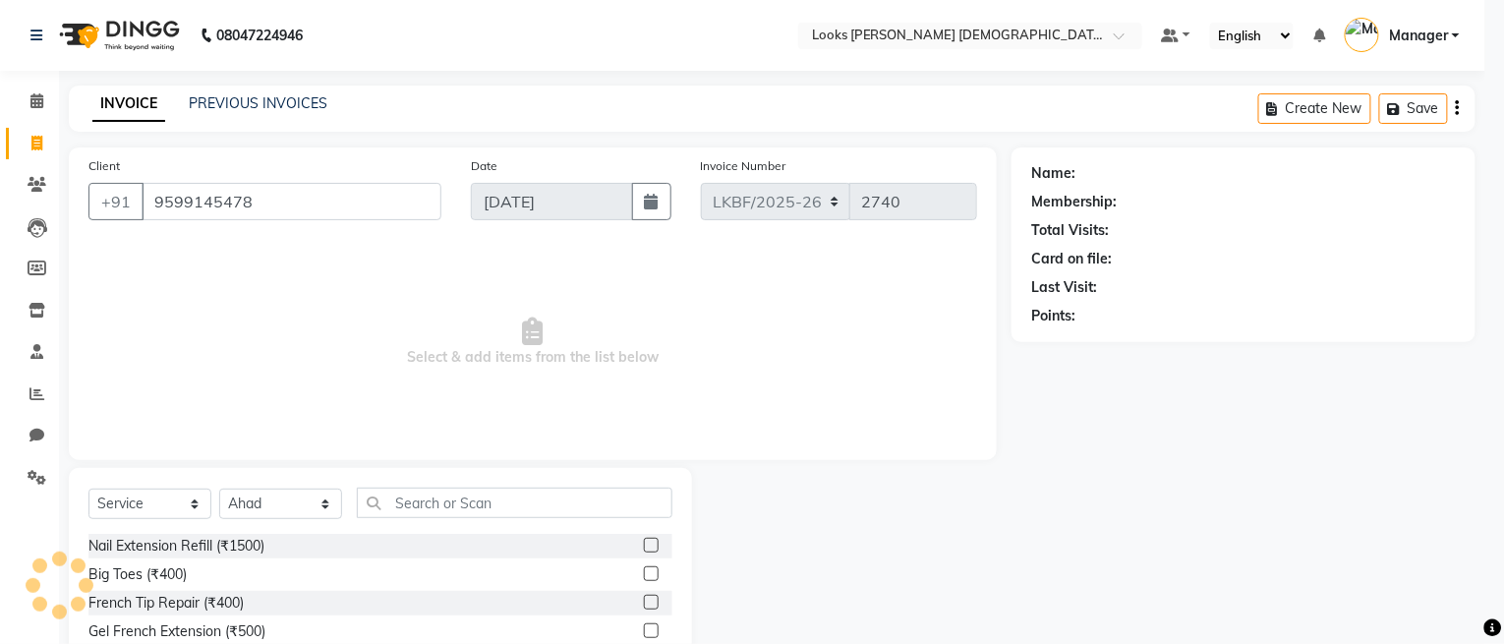
select select
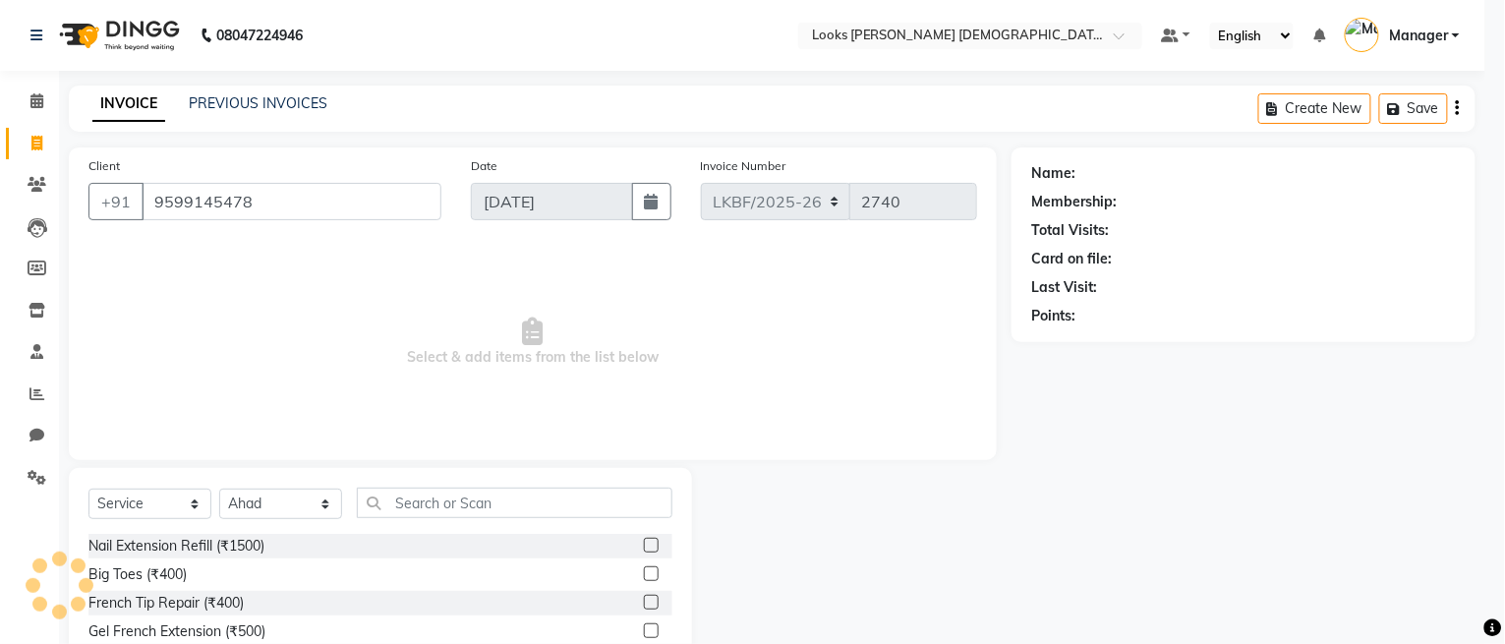
select select
checkbox input "false"
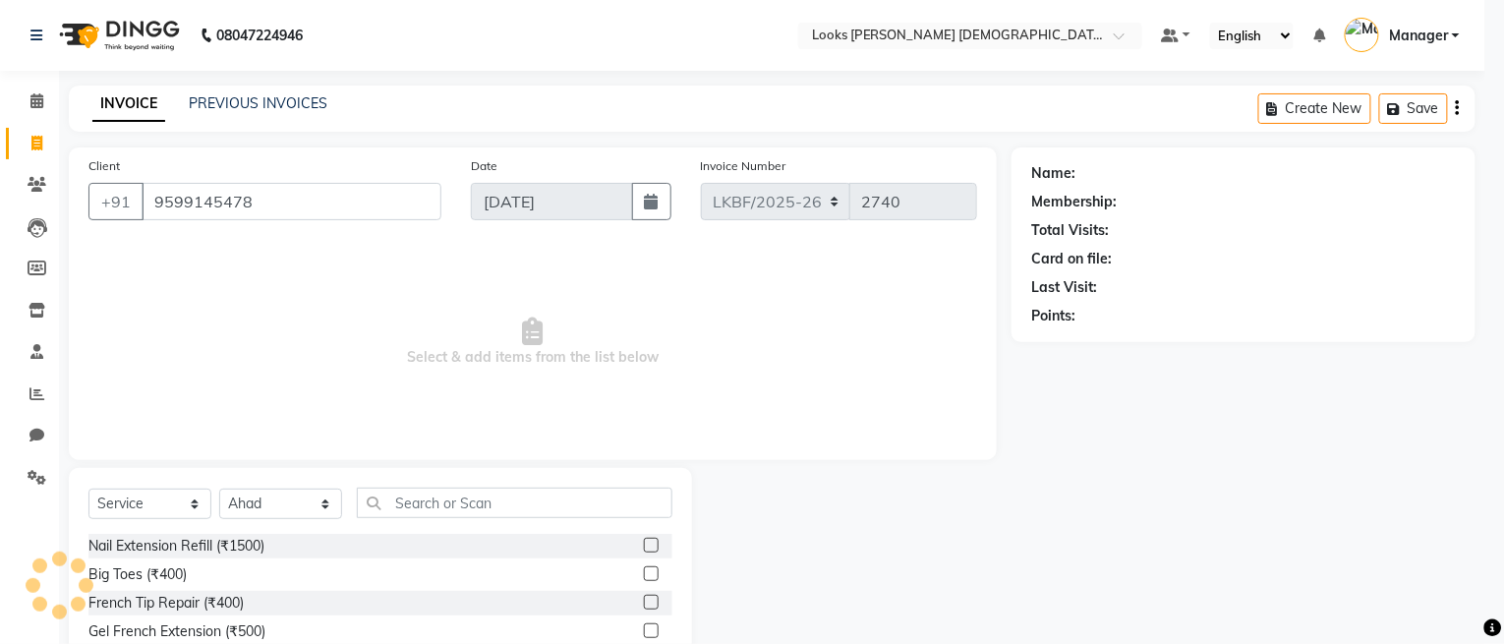
checkbox input "false"
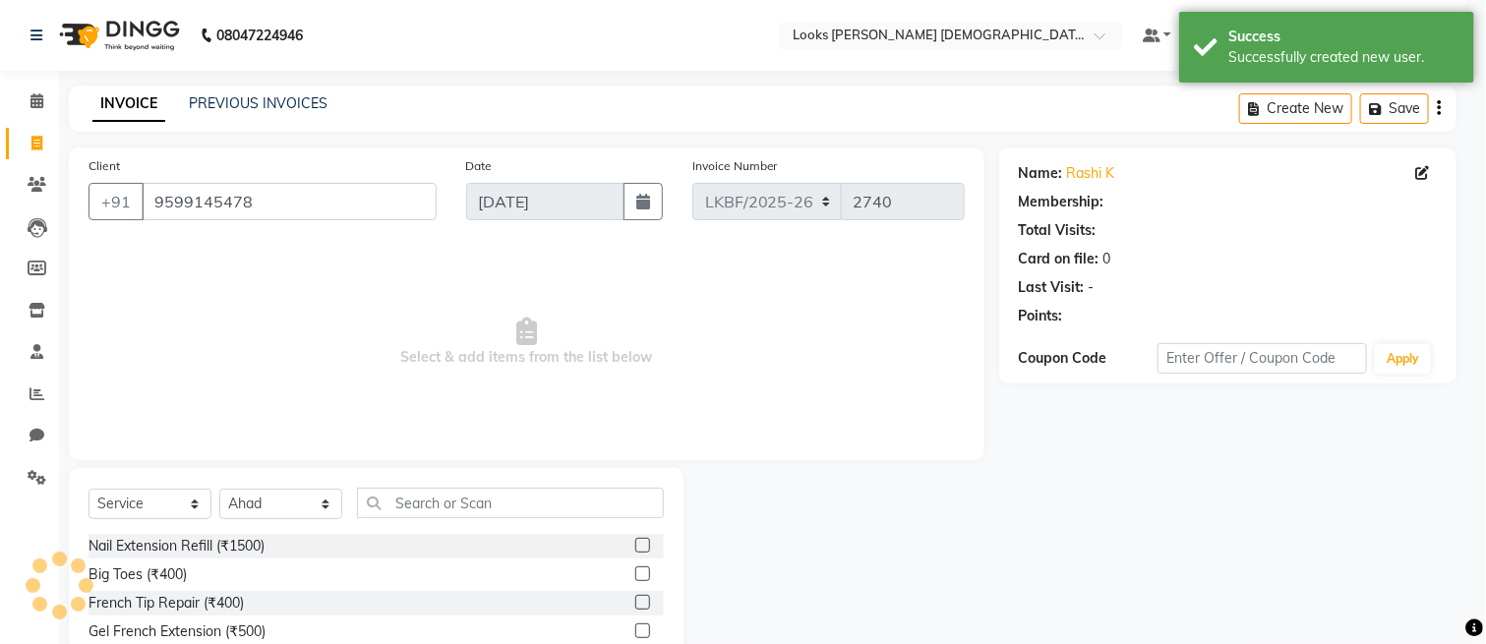
select select "1: Object"
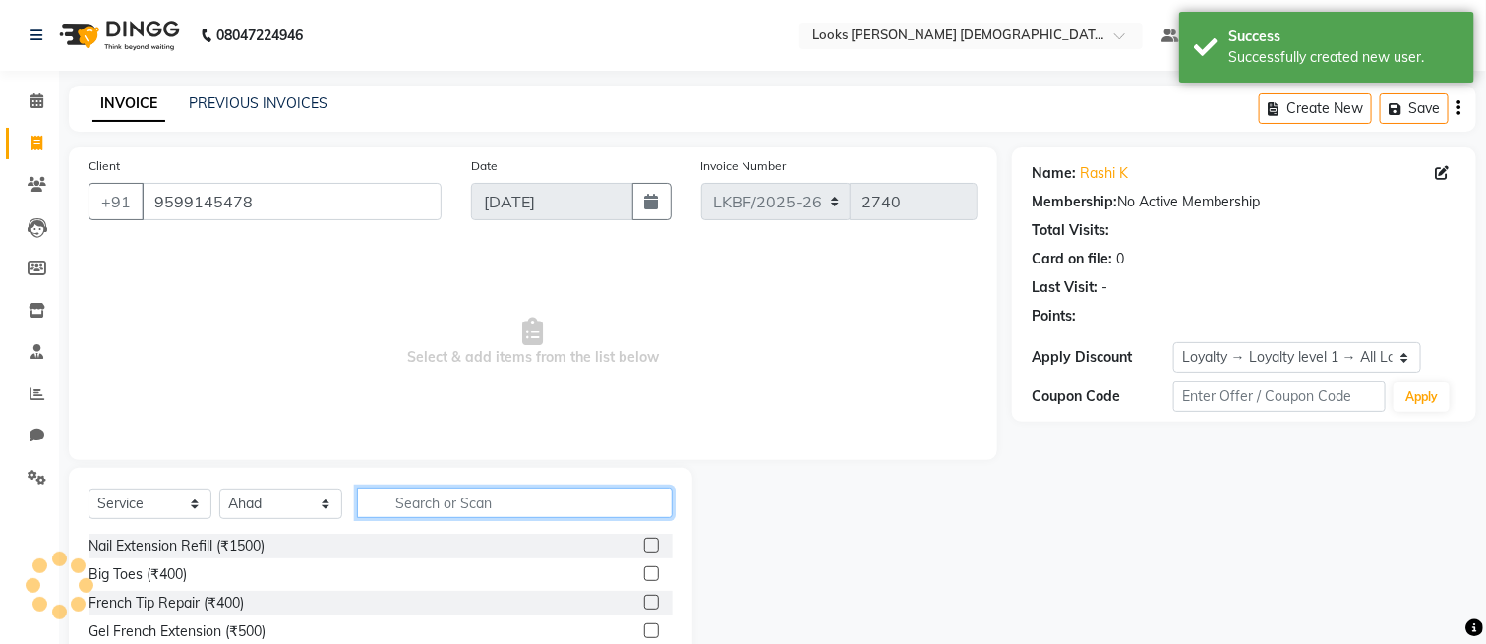
click at [473, 516] on input "text" at bounding box center [515, 503] width 316 height 30
type input "CUT"
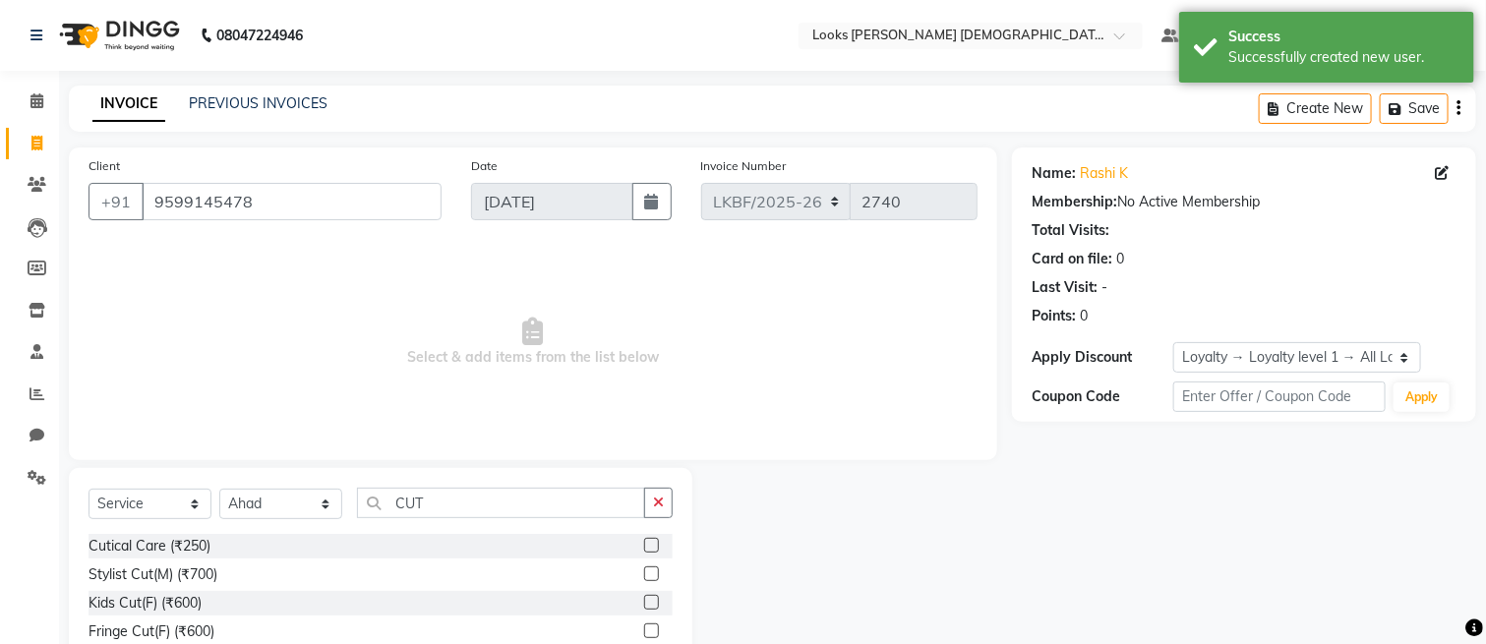
click at [644, 572] on label at bounding box center [651, 573] width 15 height 15
click at [644, 572] on input "checkbox" at bounding box center [650, 574] width 13 height 13
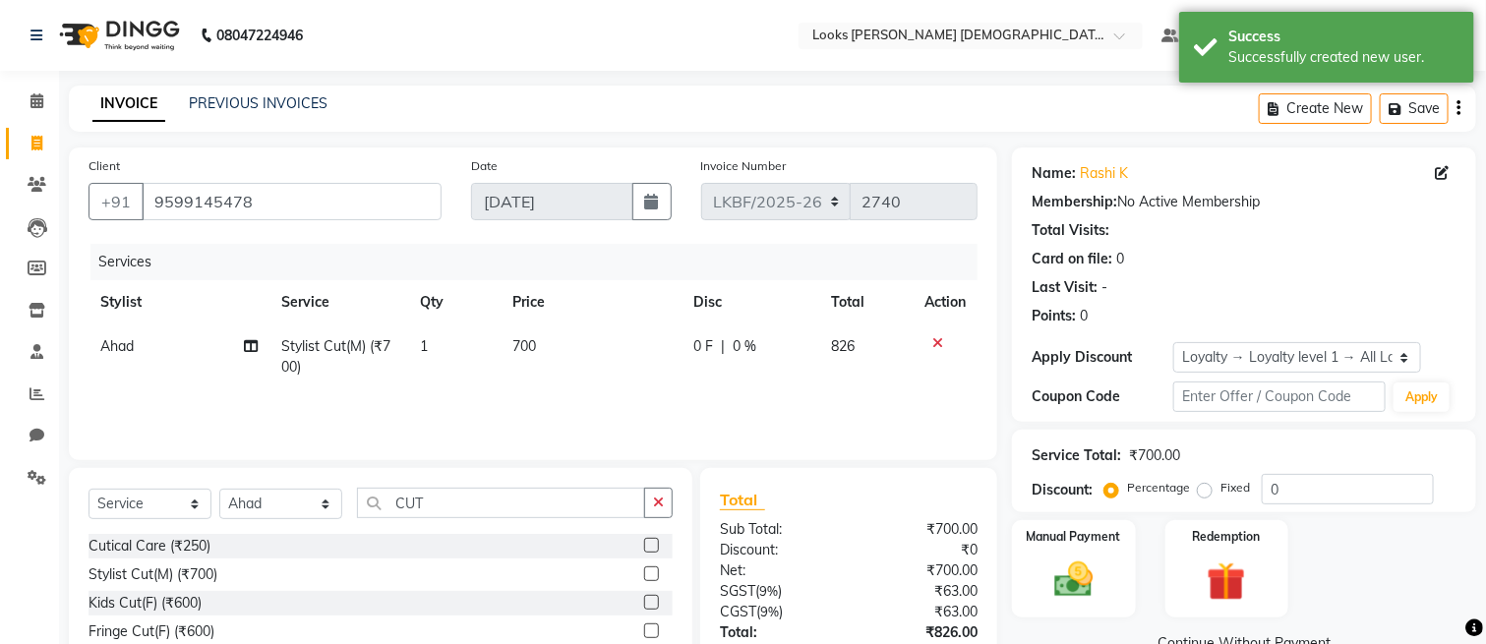
checkbox input "false"
click at [597, 360] on td "700" at bounding box center [590, 356] width 180 height 65
select select "87723"
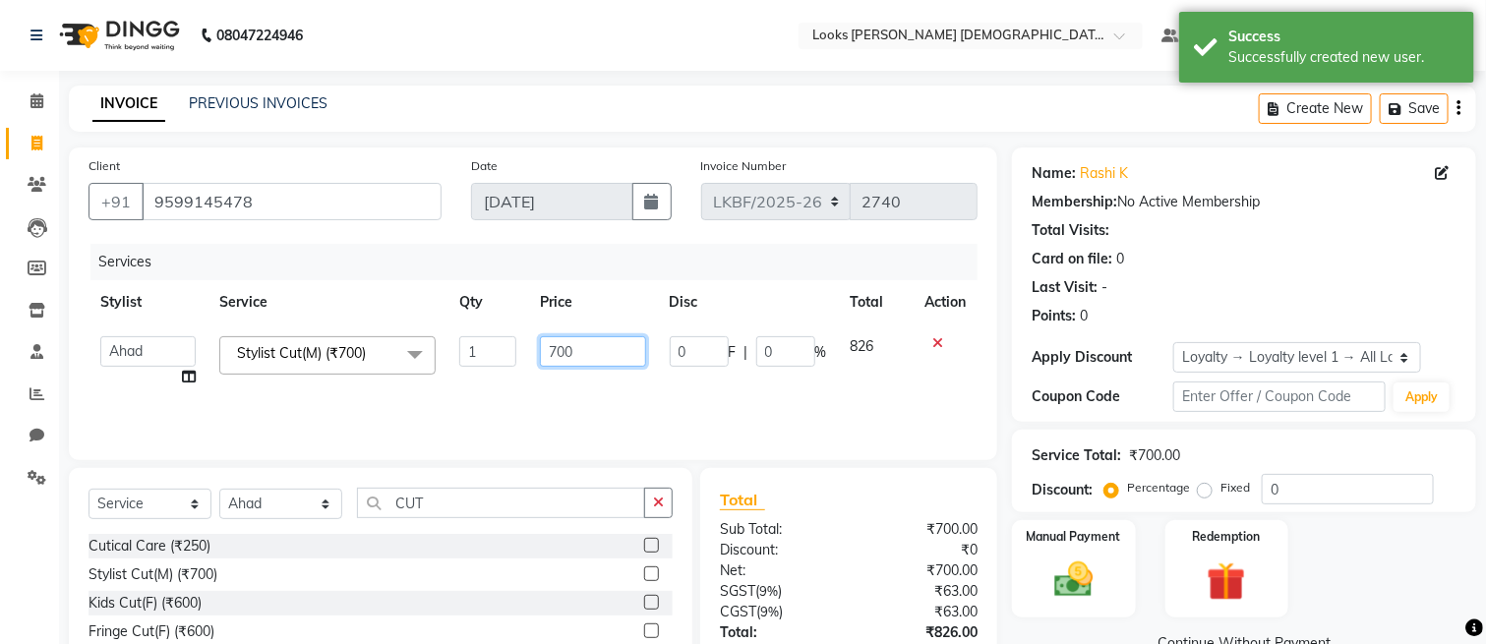
drag, startPoint x: 593, startPoint y: 349, endPoint x: 519, endPoint y: 364, distance: 75.2
click at [519, 364] on tr "Aena [PERSON_NAME] Amit_Pdct [PERSON_NAME] [PERSON_NAME] Counter_Sales [PERSON_…" at bounding box center [532, 361] width 889 height 75
type input "850"
click at [1127, 633] on link "Continue Without Payment" at bounding box center [1244, 643] width 456 height 21
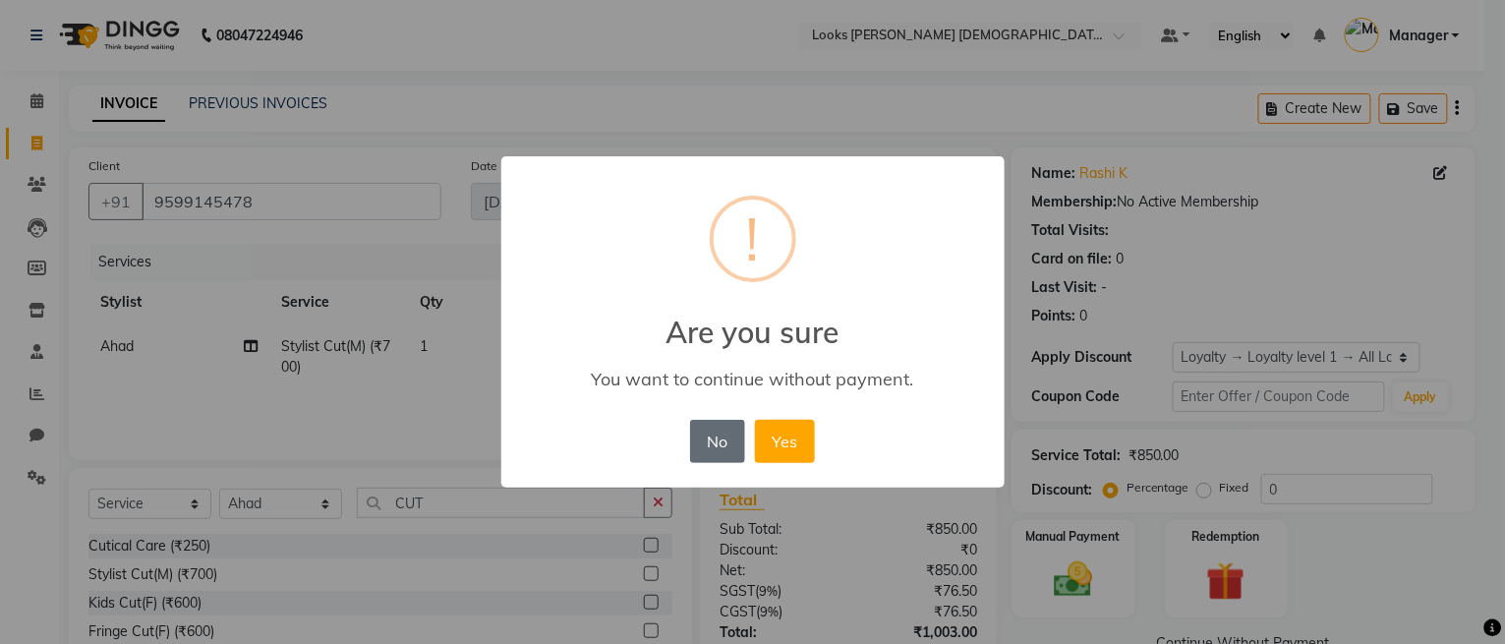
click at [720, 442] on button "No" at bounding box center [717, 441] width 55 height 43
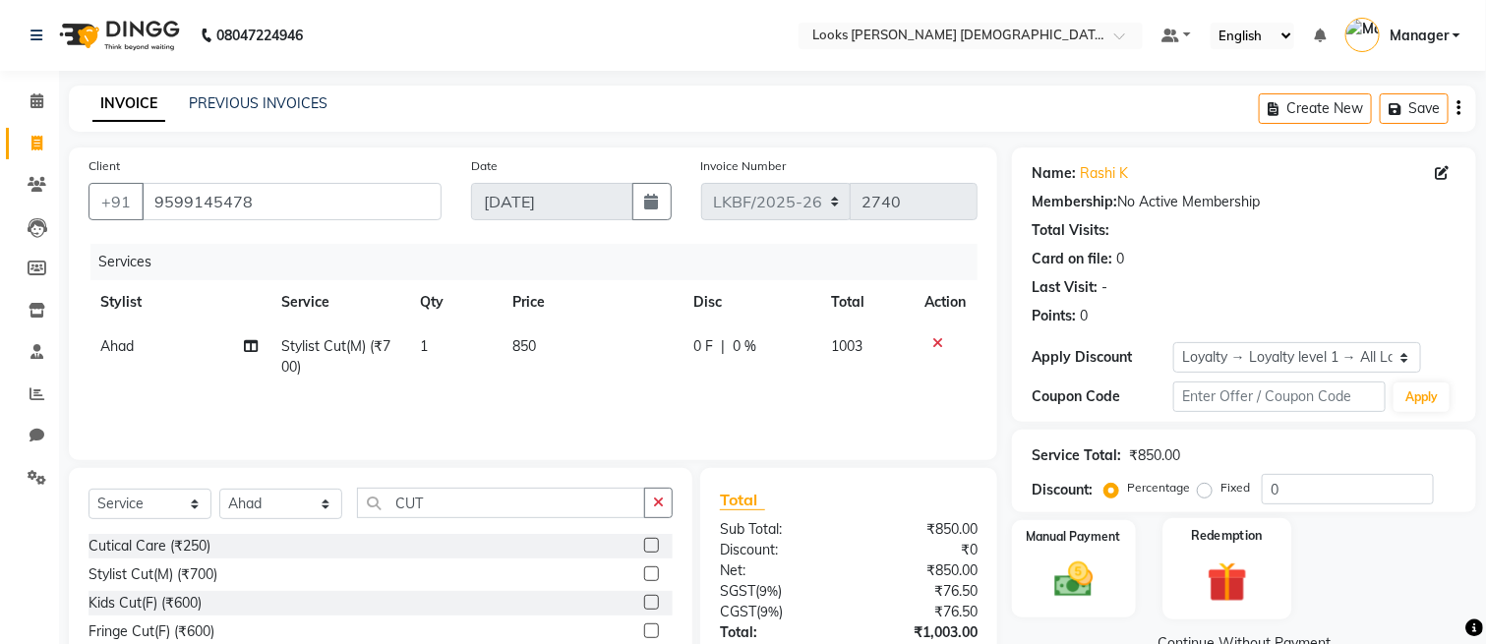
scroll to position [143, 0]
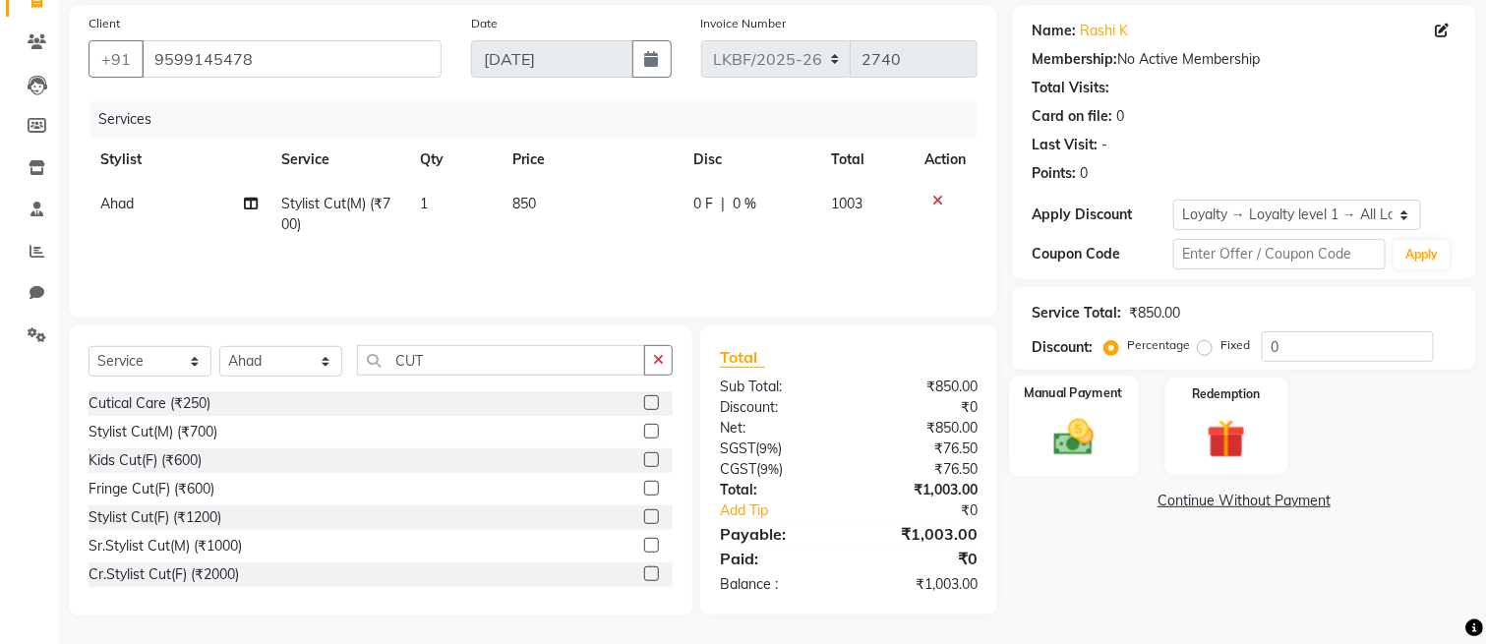
click at [1089, 418] on img at bounding box center [1073, 438] width 66 height 46
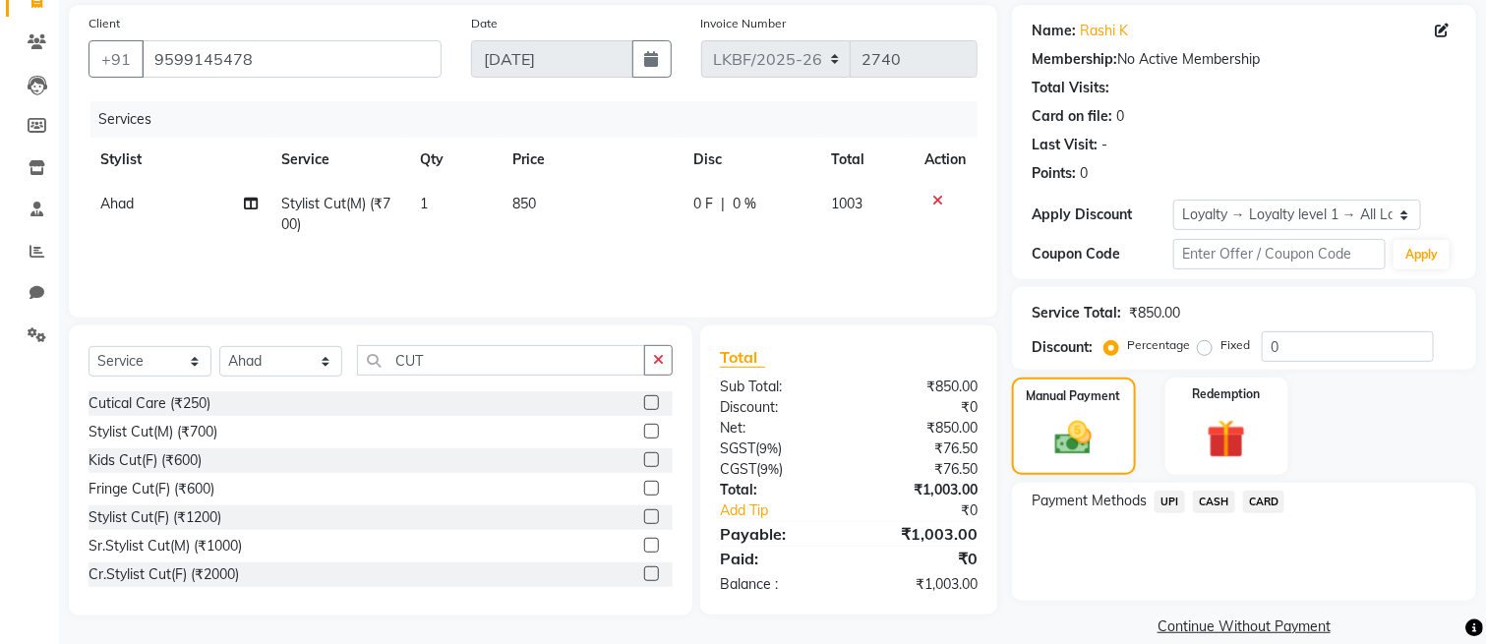
click at [1174, 497] on span "UPI" at bounding box center [1169, 502] width 30 height 23
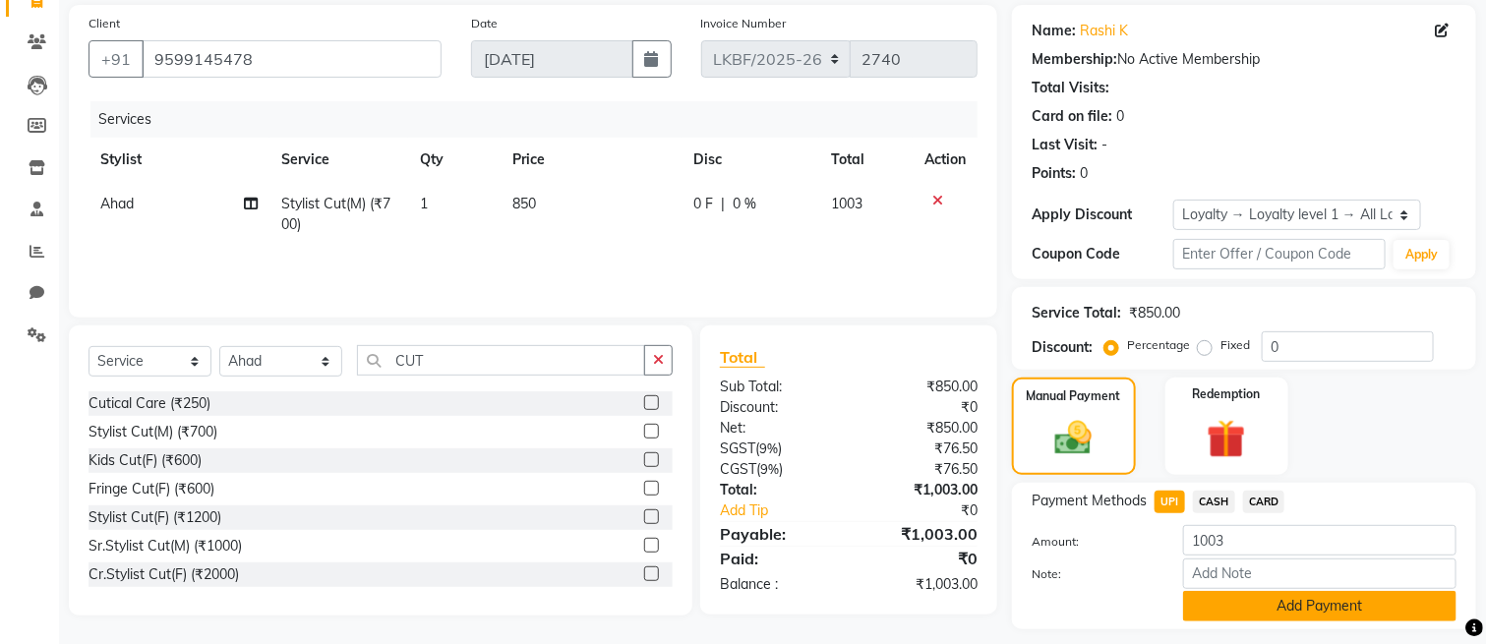
click at [1267, 607] on button "Add Payment" at bounding box center [1319, 606] width 273 height 30
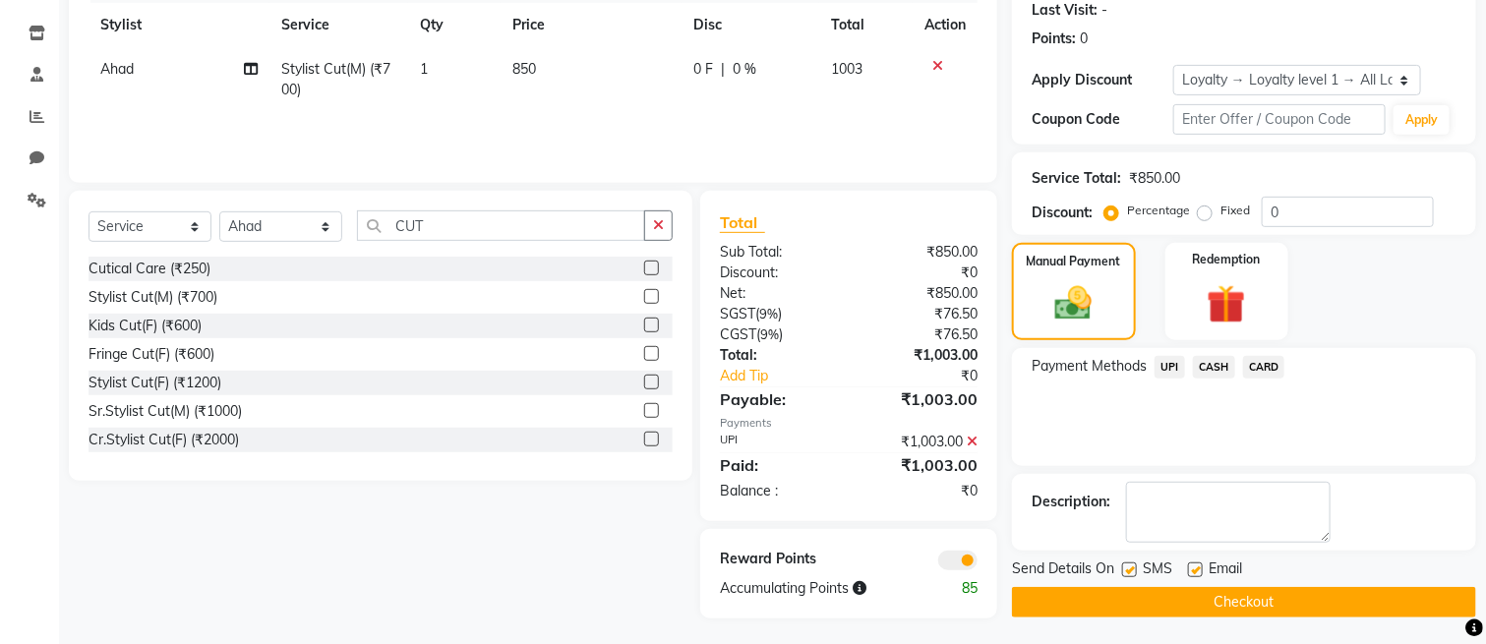
scroll to position [280, 0]
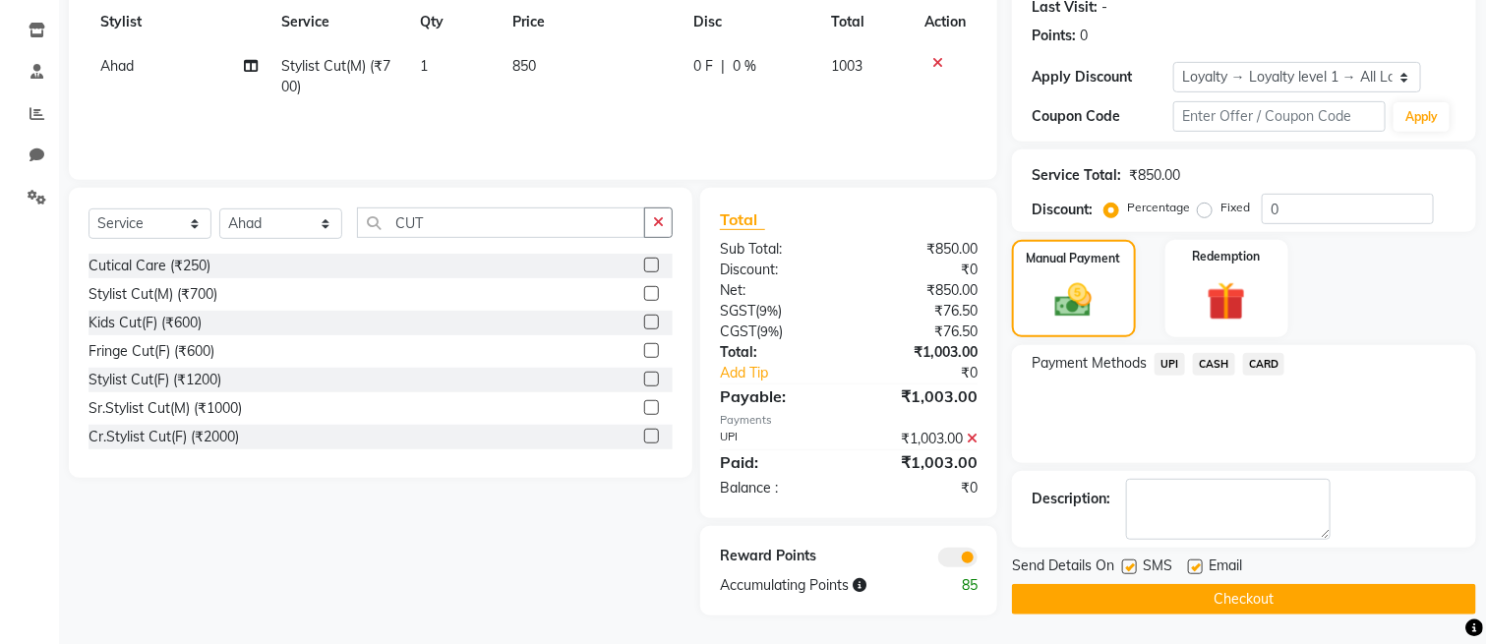
click at [1205, 584] on button "Checkout" at bounding box center [1244, 599] width 464 height 30
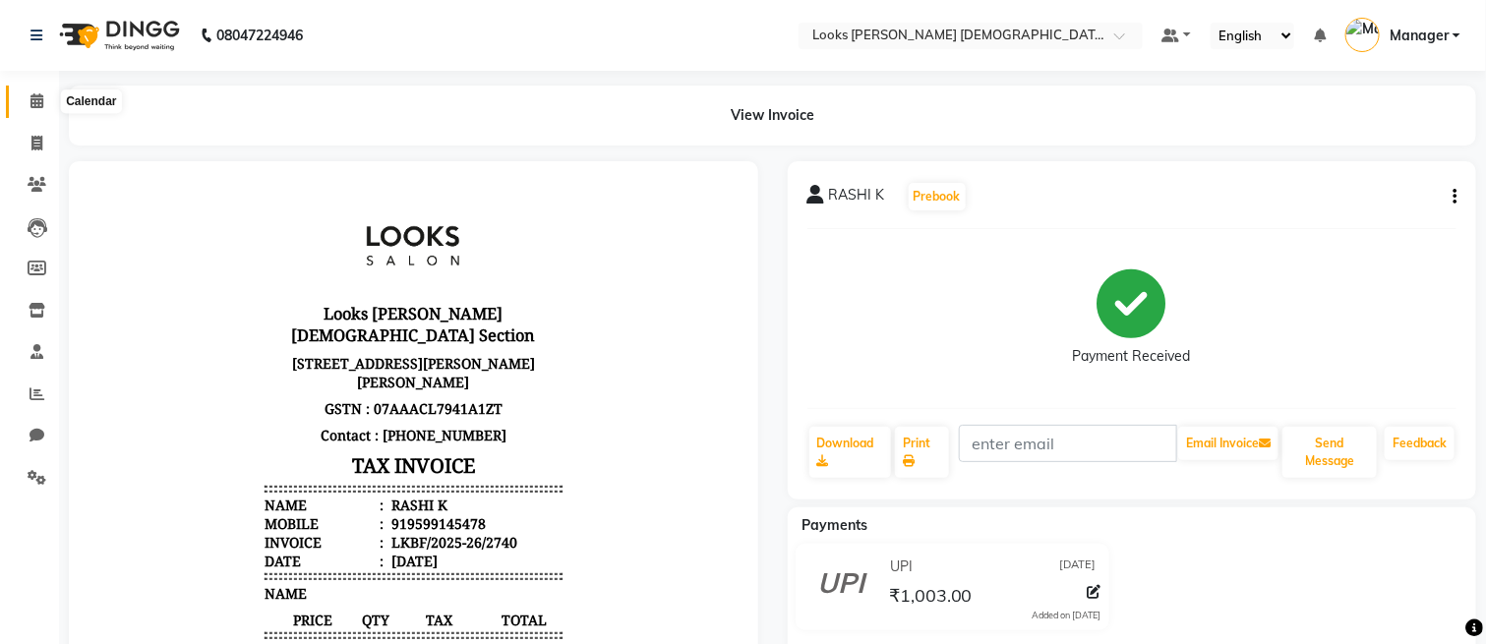
click at [29, 91] on span at bounding box center [37, 101] width 34 height 23
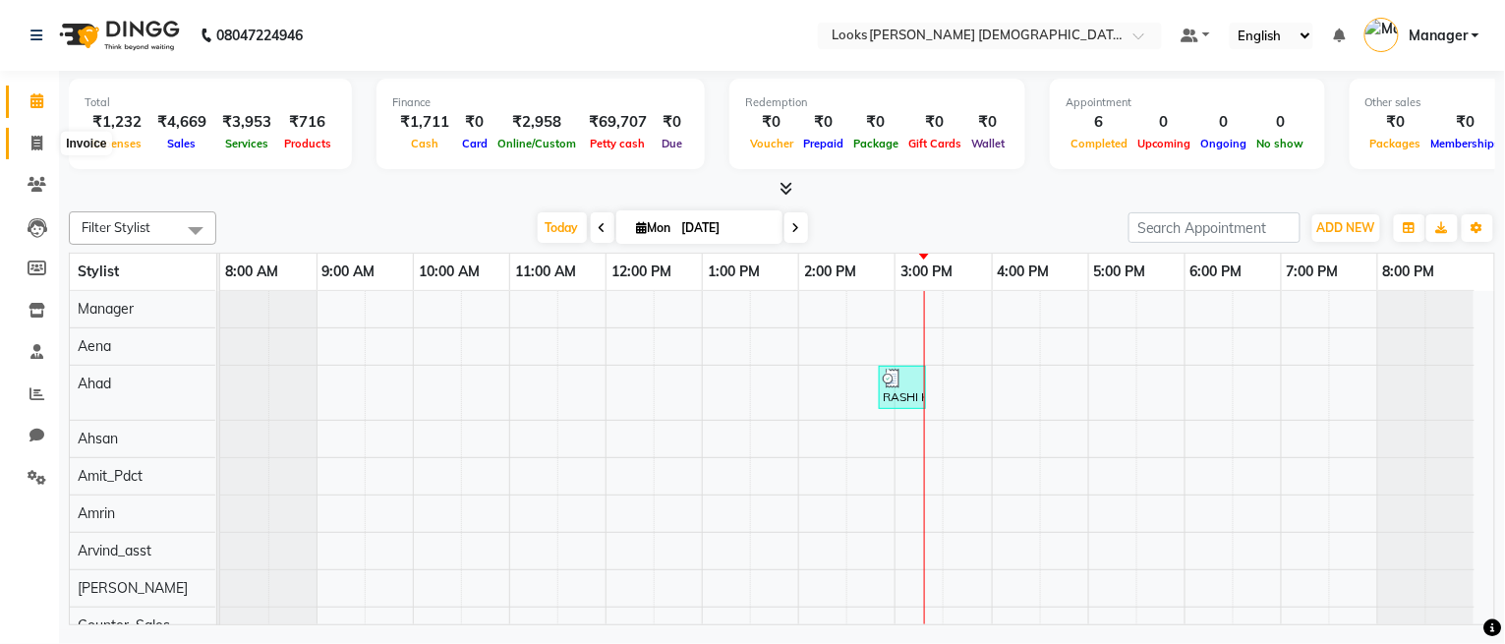
click at [31, 136] on icon at bounding box center [36, 143] width 11 height 15
select select "service"
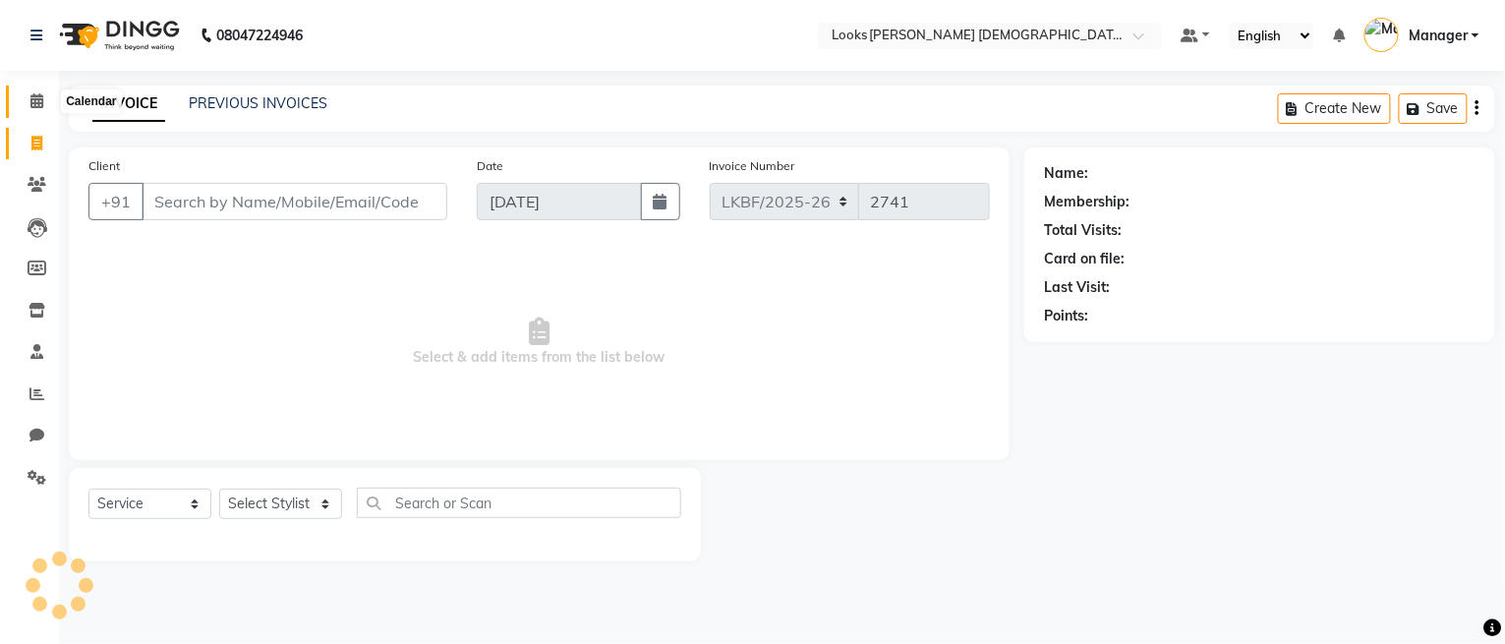
click at [31, 104] on icon at bounding box center [36, 100] width 13 height 15
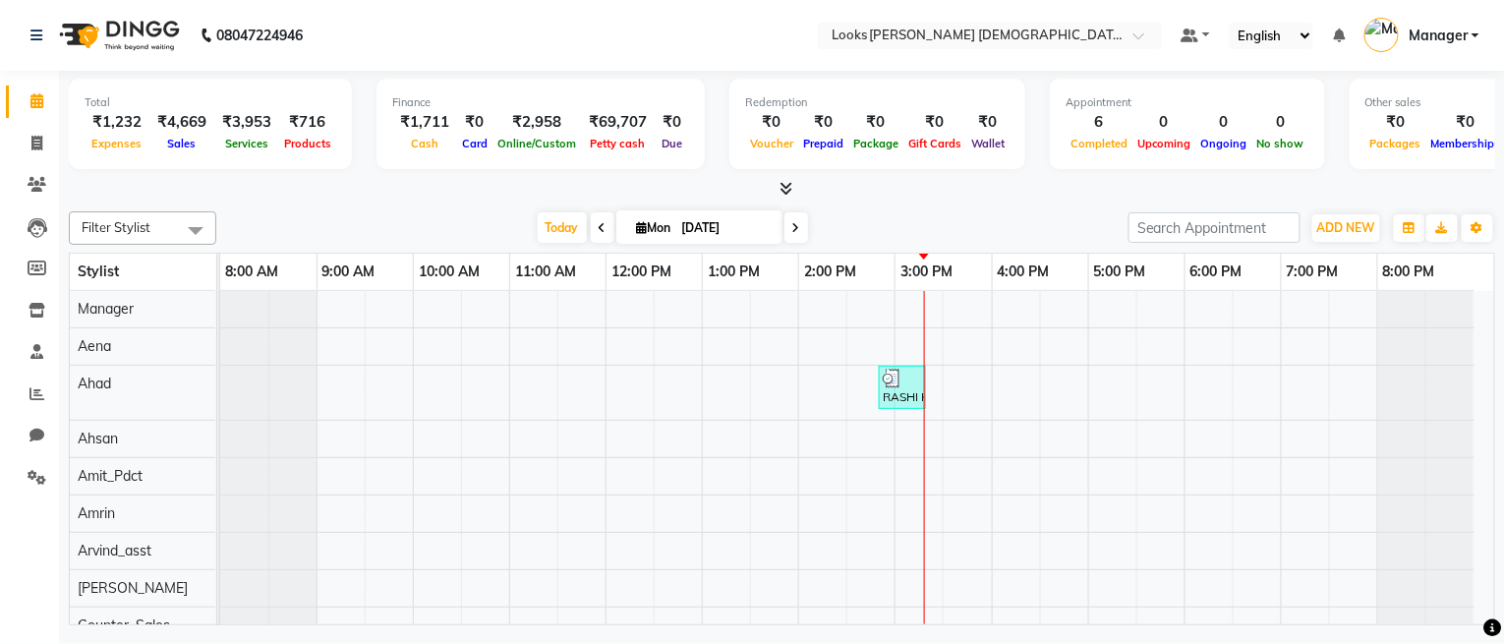
drag, startPoint x: 31, startPoint y: 104, endPoint x: 13, endPoint y: 91, distance: 22.6
click at [13, 91] on link "Calendar" at bounding box center [29, 102] width 47 height 32
